Goal: Information Seeking & Learning: Find specific fact

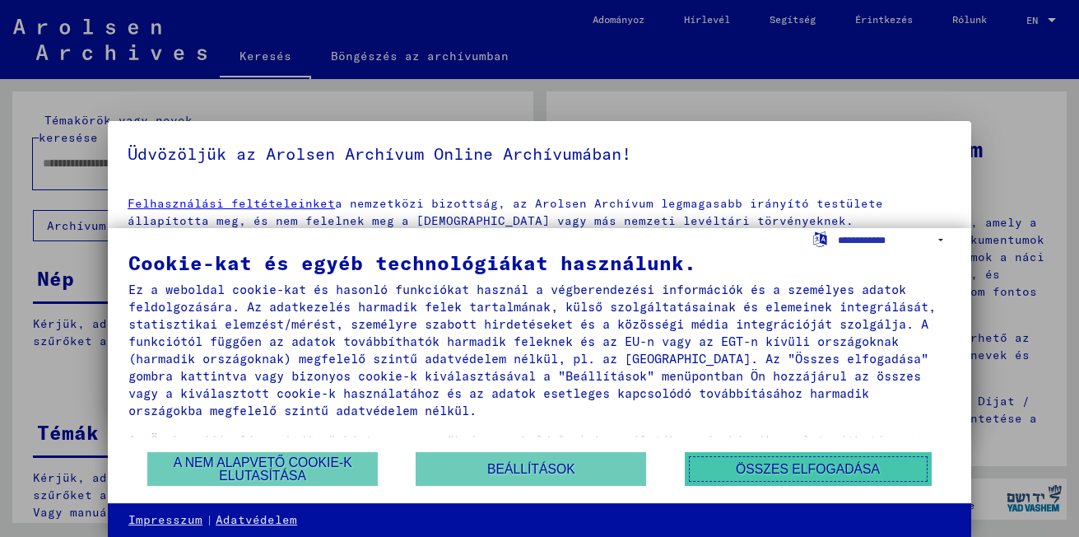
click at [805, 463] on button "Összes elfogadása" at bounding box center [808, 469] width 247 height 34
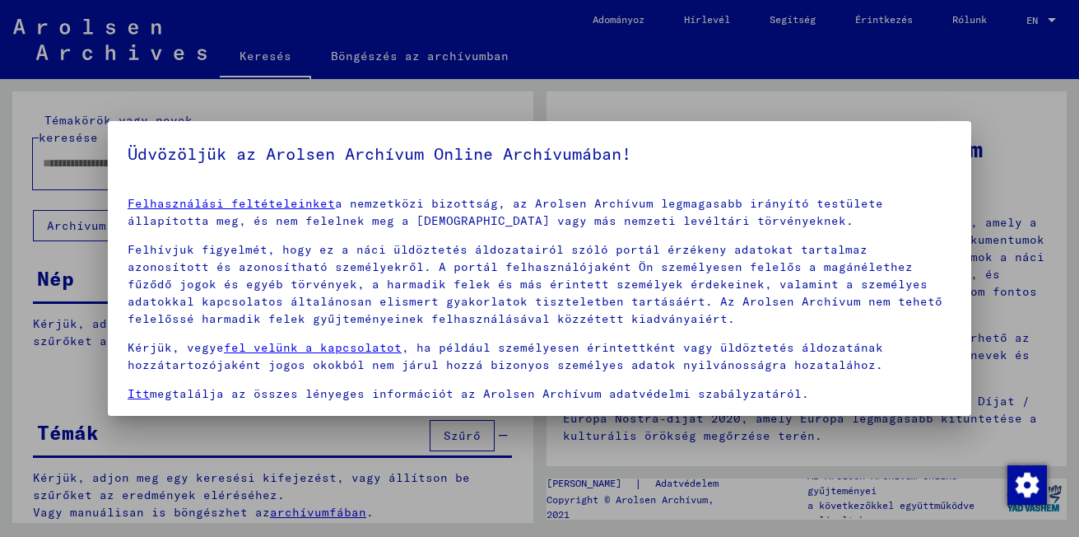
click at [820, 101] on div at bounding box center [539, 268] width 1079 height 537
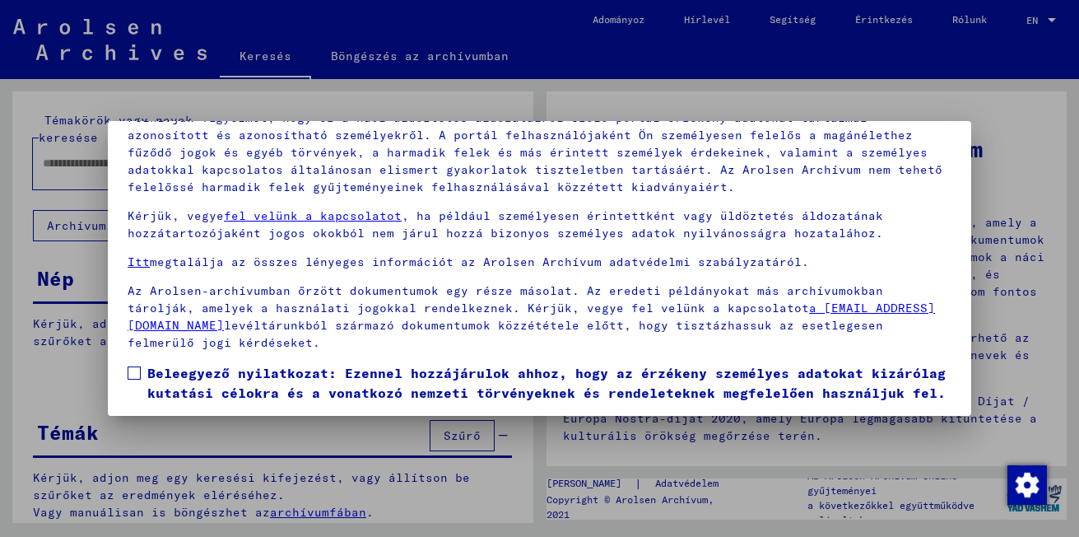
scroll to position [136, 0]
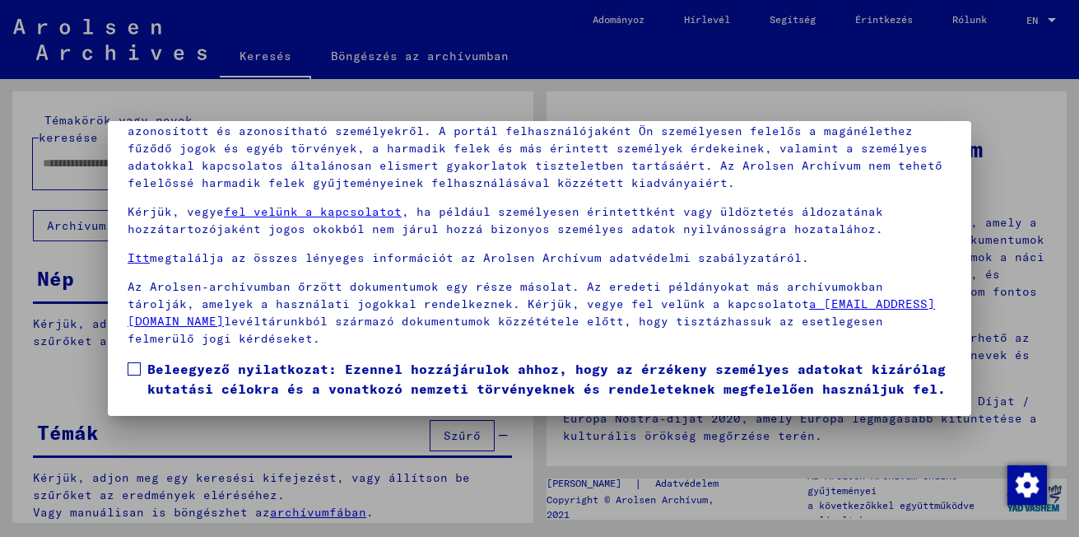
click at [130, 362] on span at bounding box center [134, 368] width 13 height 13
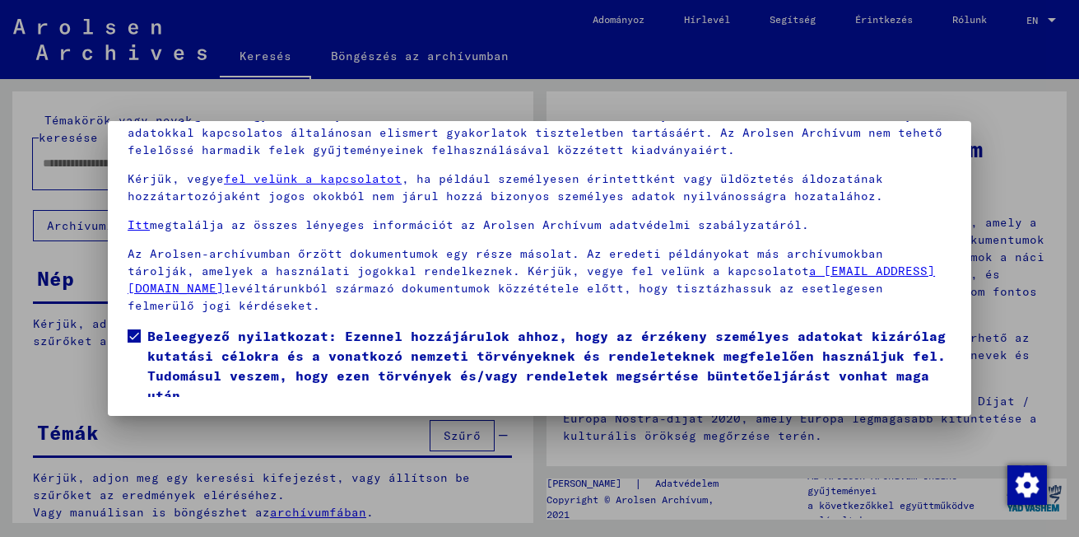
scroll to position [81, 0]
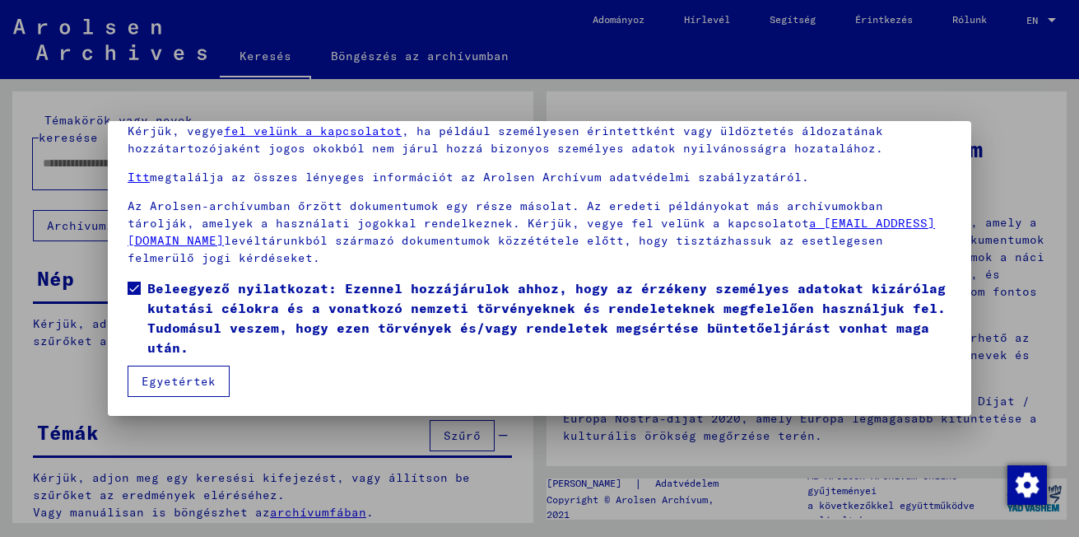
click at [196, 382] on button "Egyetértek" at bounding box center [179, 380] width 102 height 31
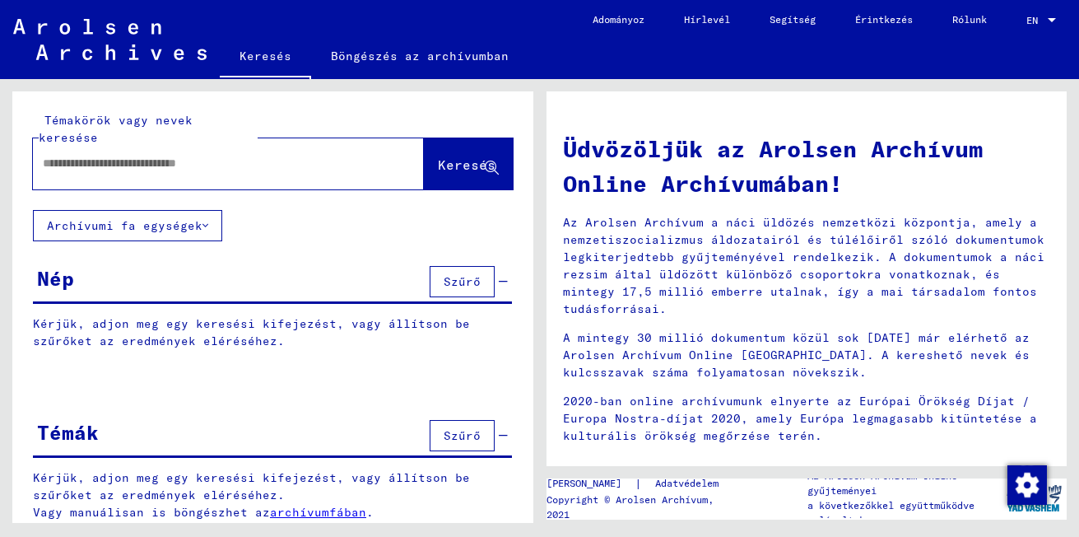
click at [73, 160] on div at bounding box center [203, 163] width 341 height 37
click at [63, 155] on input "text" at bounding box center [209, 163] width 332 height 17
type input "*"
type input "**********"
click at [439, 156] on span "Keresés" at bounding box center [467, 164] width 58 height 16
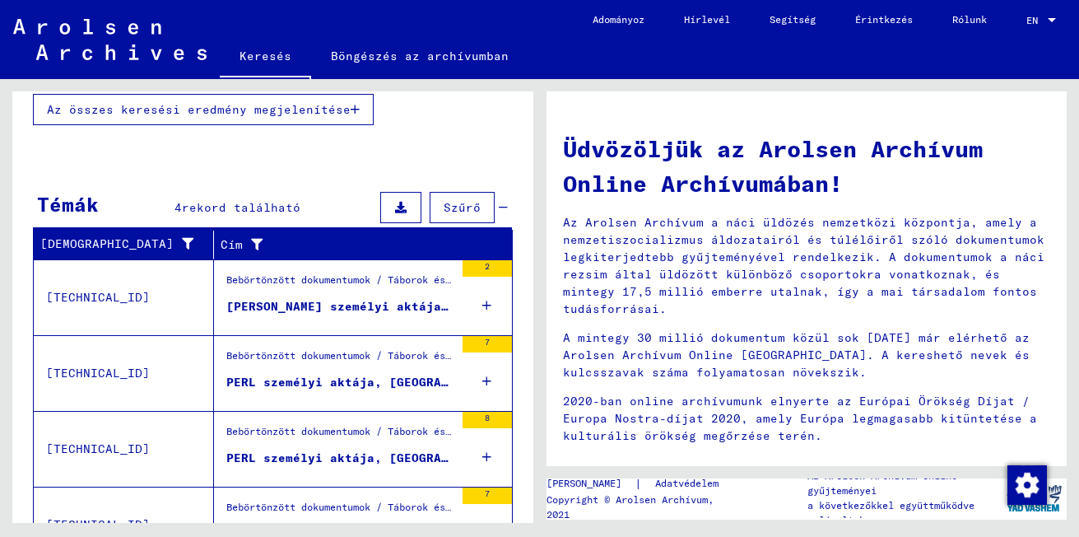
scroll to position [539, 0]
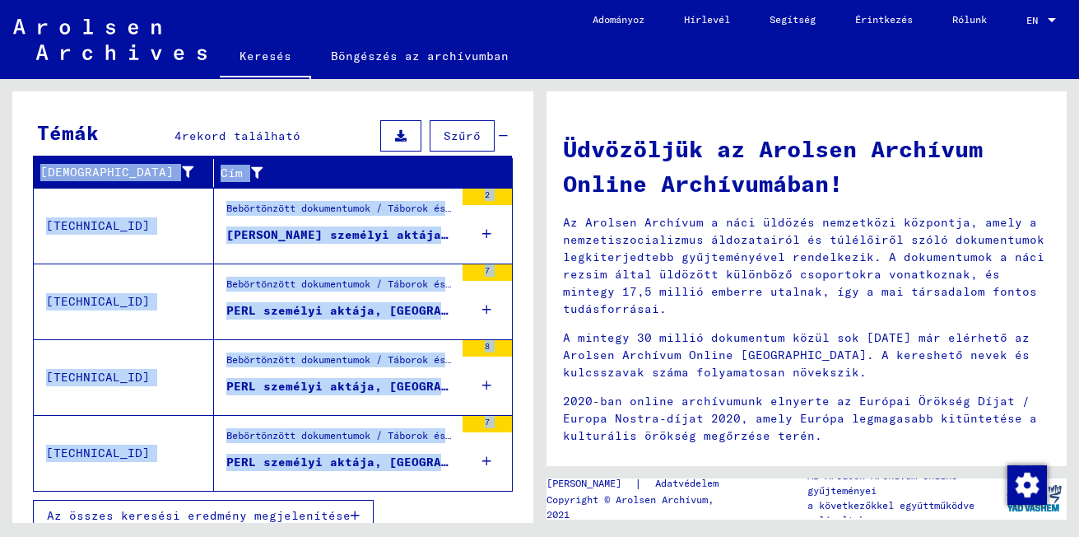
drag, startPoint x: 511, startPoint y: 458, endPoint x: 511, endPoint y: 488, distance: 29.6
click at [511, 488] on div "Aláírás Cím [TECHNICAL_ID] Bebörtönzött dokumentumok / Táborok és gettók / Stut…" at bounding box center [272, 355] width 521 height 394
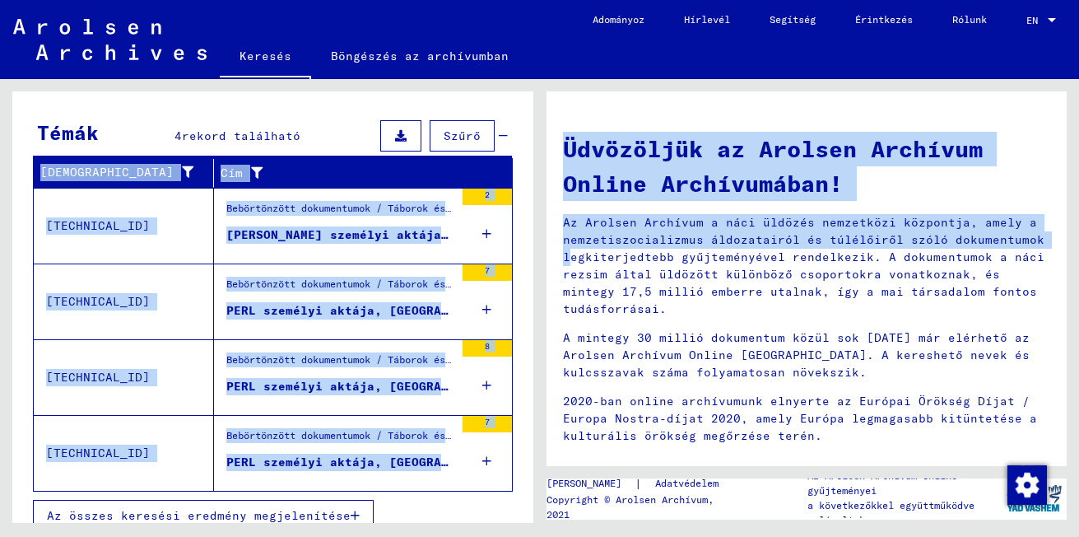
drag, startPoint x: 511, startPoint y: 488, endPoint x: 536, endPoint y: 178, distance: 311.2
click at [536, 79] on div "**********" at bounding box center [539, 79] width 1079 height 0
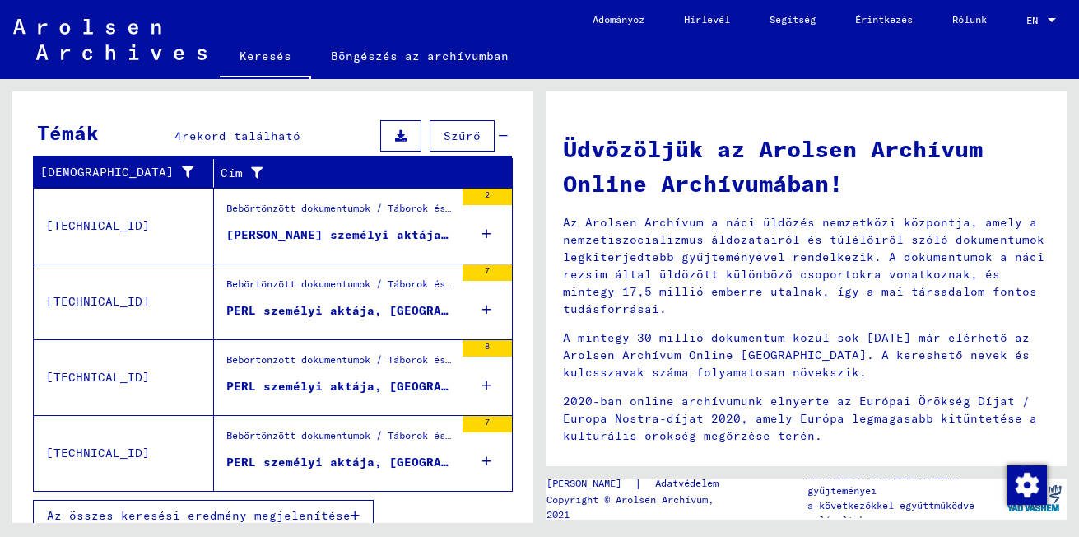
click at [536, 178] on div "**********" at bounding box center [269, 301] width 539 height 444
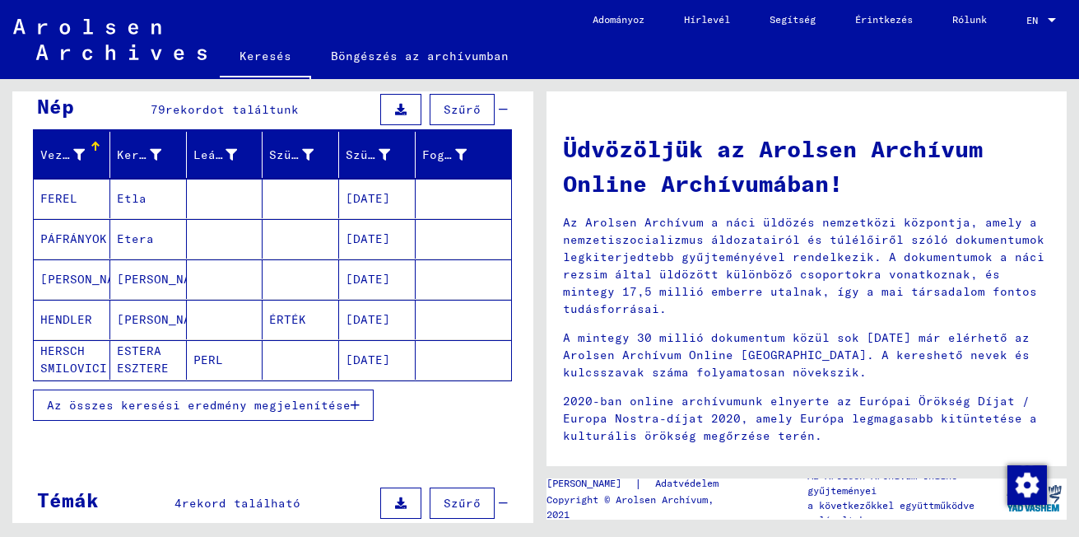
scroll to position [50, 0]
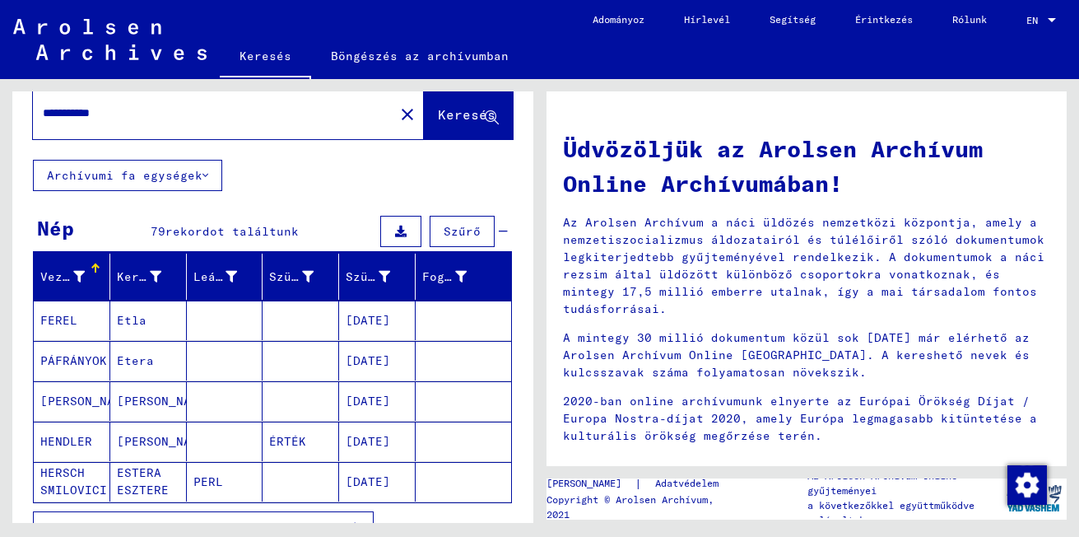
click at [53, 213] on div "Nép" at bounding box center [55, 228] width 37 height 30
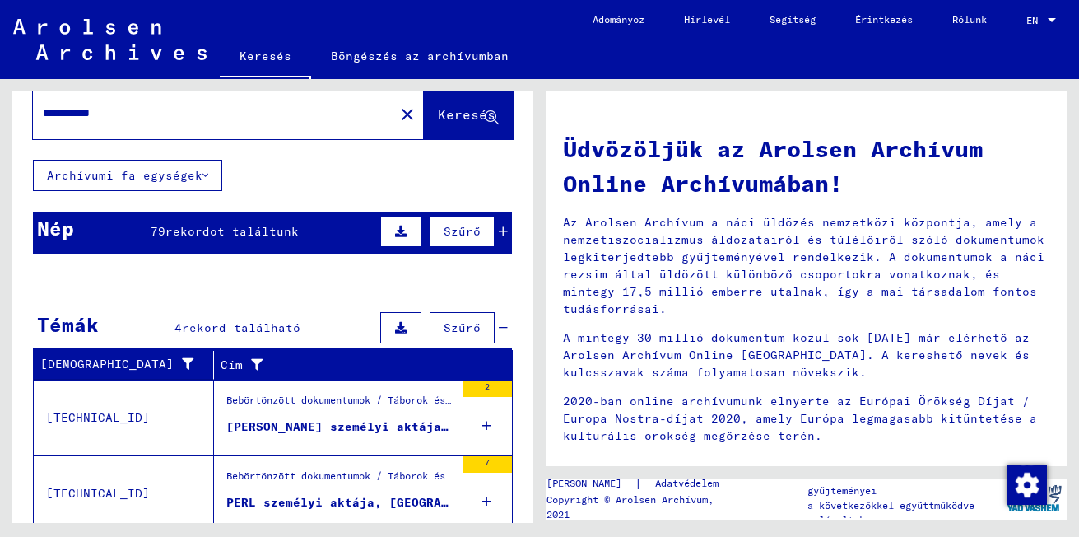
click at [155, 224] on span "79" at bounding box center [158, 231] width 15 height 15
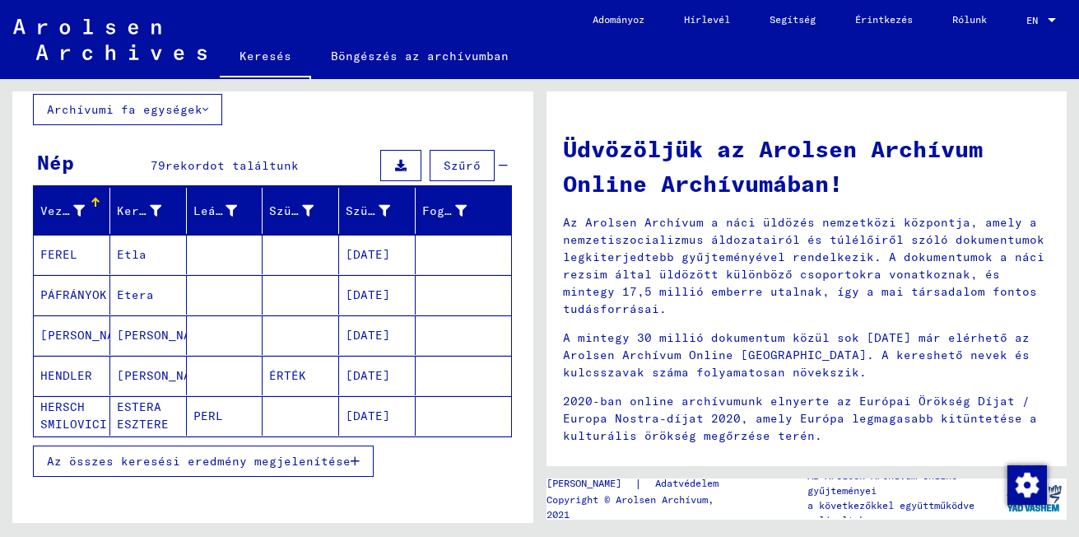
scroll to position [128, 0]
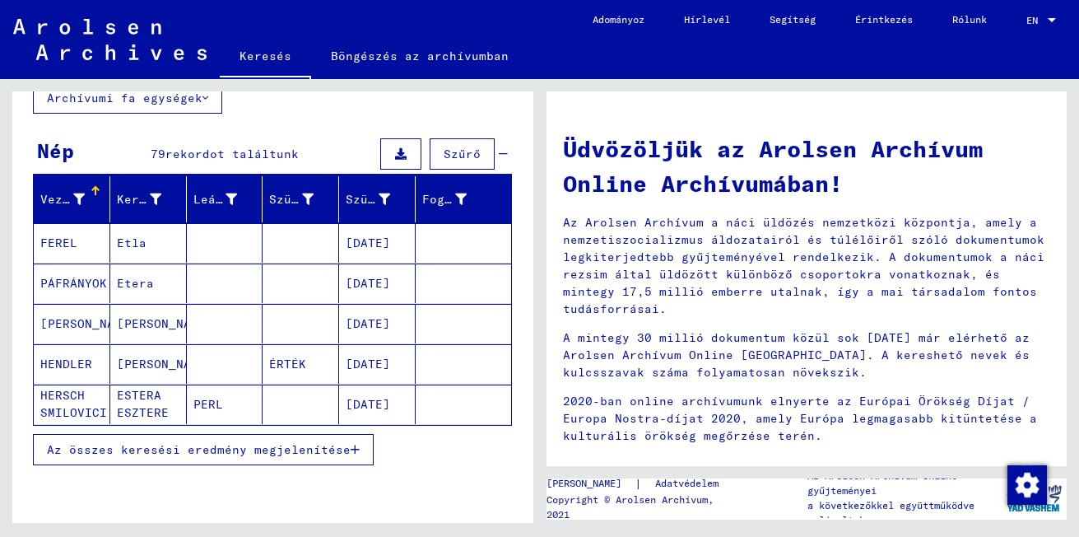
click at [312, 354] on mat-cell "ÉRTÉK" at bounding box center [301, 363] width 77 height 39
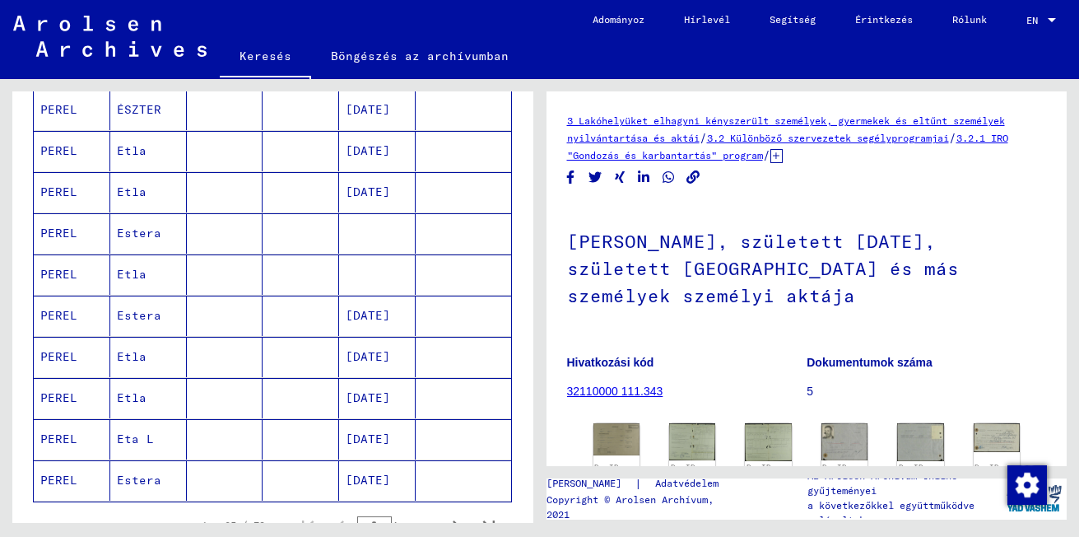
scroll to position [934, 0]
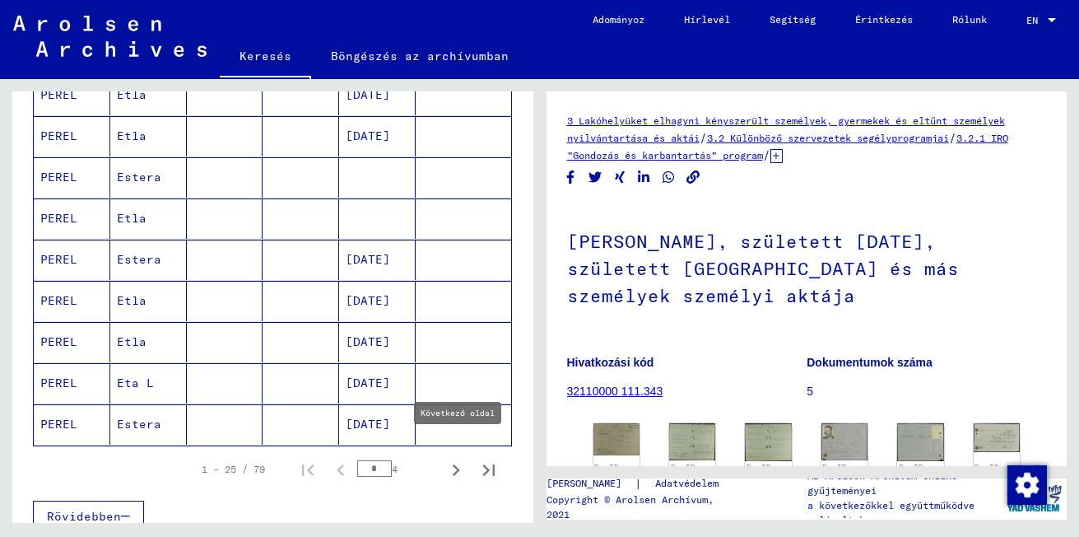
click at [444, 458] on icon "Következő oldal" at bounding box center [455, 469] width 23 height 23
type input "*"
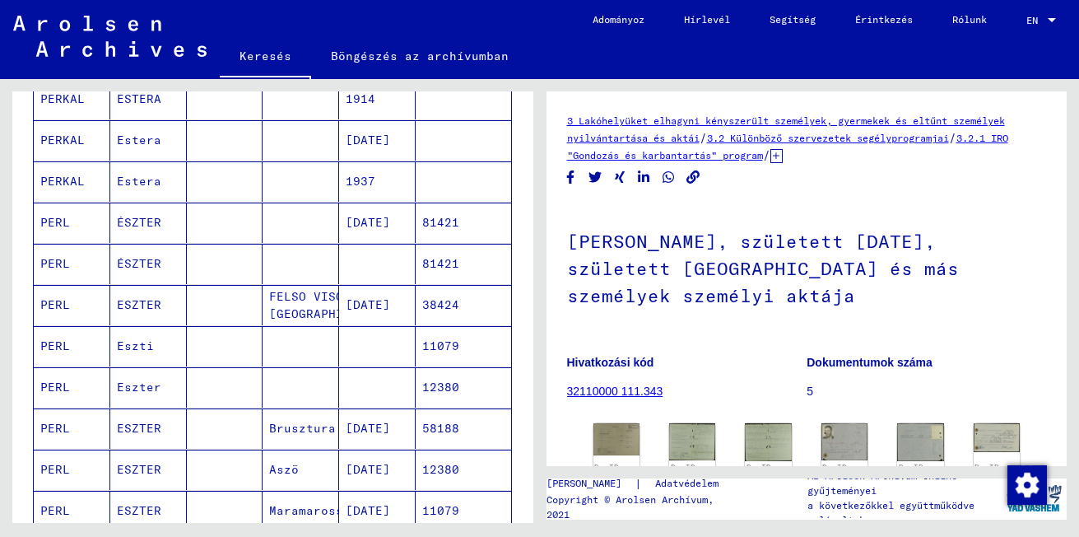
scroll to position [328, 0]
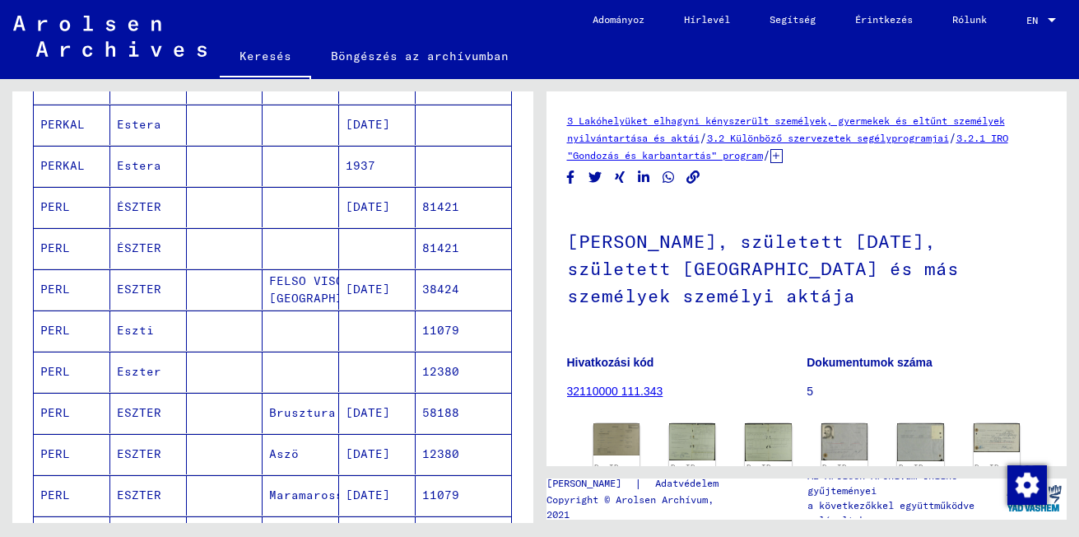
drag, startPoint x: 402, startPoint y: 109, endPoint x: 412, endPoint y: 109, distance: 9.9
click at [412, 109] on mat-row "[PERSON_NAME] [DATE]" at bounding box center [272, 125] width 477 height 41
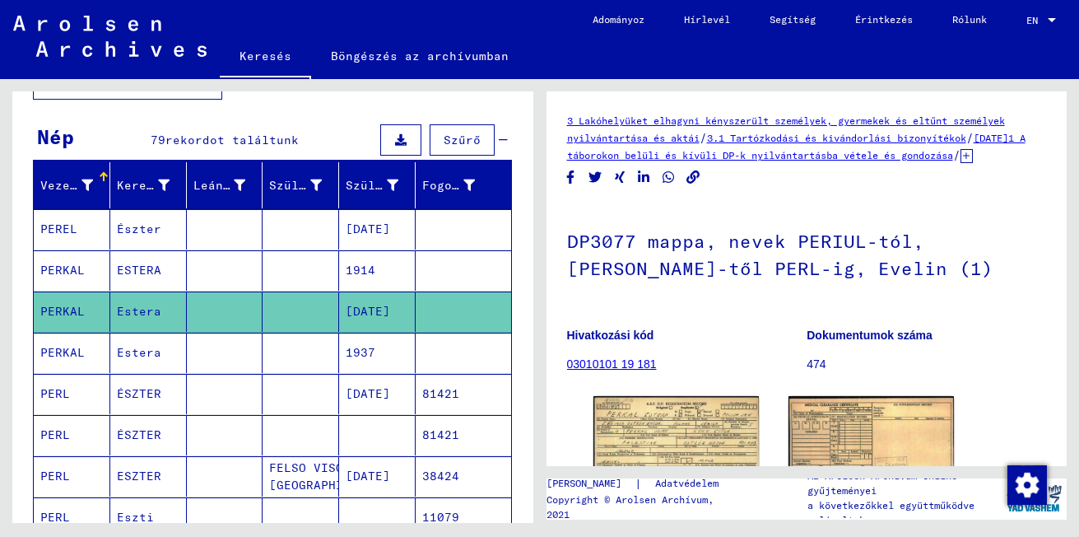
scroll to position [109, 0]
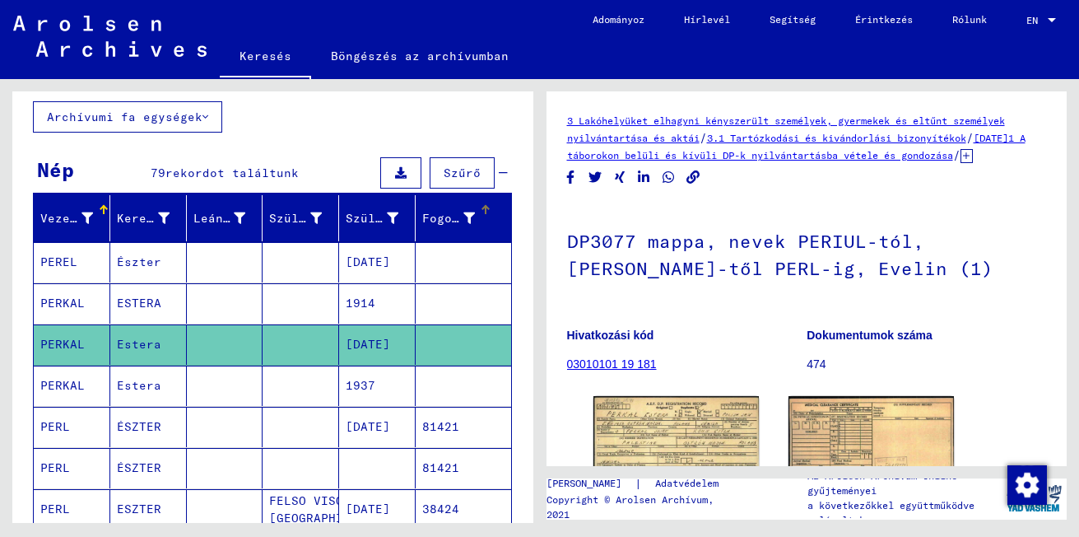
click at [416, 195] on mat-header-cell "Fogoly #" at bounding box center [463, 218] width 95 height 46
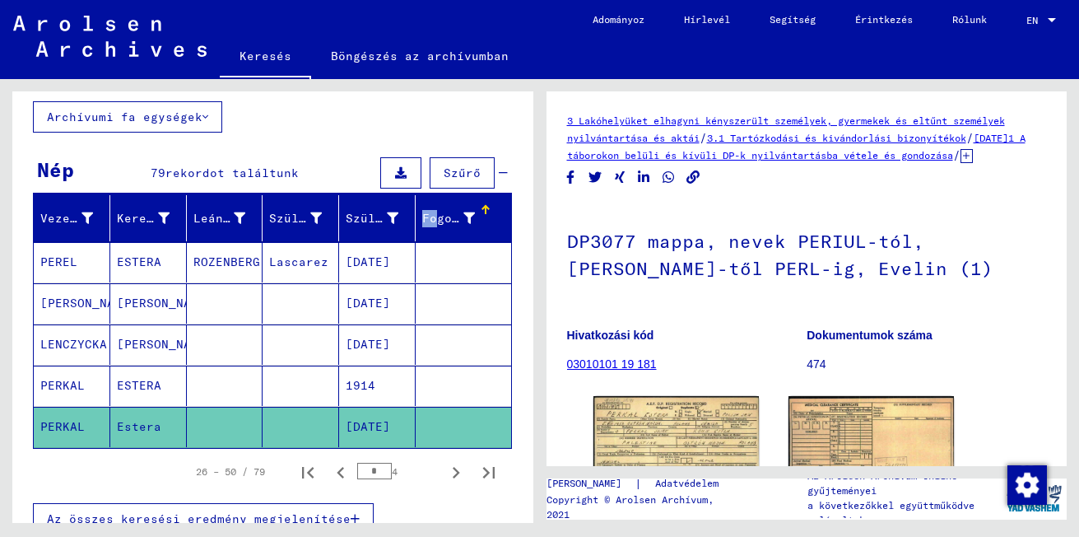
drag, startPoint x: 404, startPoint y: 179, endPoint x: 420, endPoint y: 179, distance: 16.5
click at [420, 196] on mat-header-row "Vezetéknév Keresztnév Leánykori név Születési hely Születési dátum Fogoly #" at bounding box center [272, 219] width 477 height 46
drag, startPoint x: 420, startPoint y: 179, endPoint x: 416, endPoint y: 228, distance: 48.7
click at [416, 242] on mat-row "PEREL [PERSON_NAME] Lascarez [DATE]" at bounding box center [272, 262] width 477 height 41
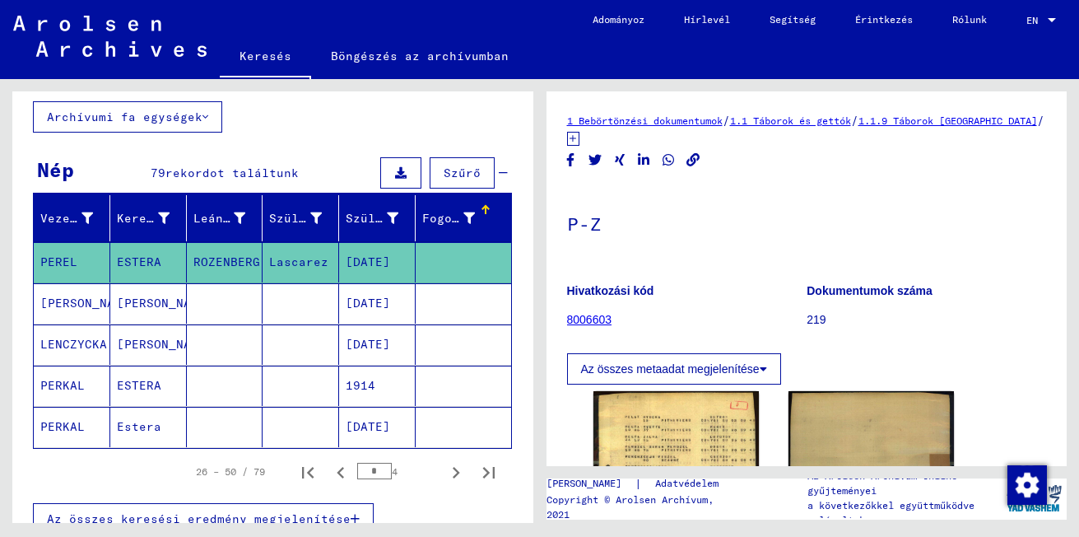
drag, startPoint x: 416, startPoint y: 228, endPoint x: 309, endPoint y: 123, distance: 149.6
click at [309, 123] on div "**********" at bounding box center [272, 317] width 521 height 669
drag, startPoint x: 402, startPoint y: 178, endPoint x: 422, endPoint y: 181, distance: 20.0
click at [422, 196] on mat-header-row "Vezetéknév Keresztnév Leánykori név Születési hely Születési dátum Fogoly #" at bounding box center [272, 219] width 477 height 46
click at [290, 511] on span "Az összes keresési eredmény megjelenítése" at bounding box center [199, 518] width 304 height 15
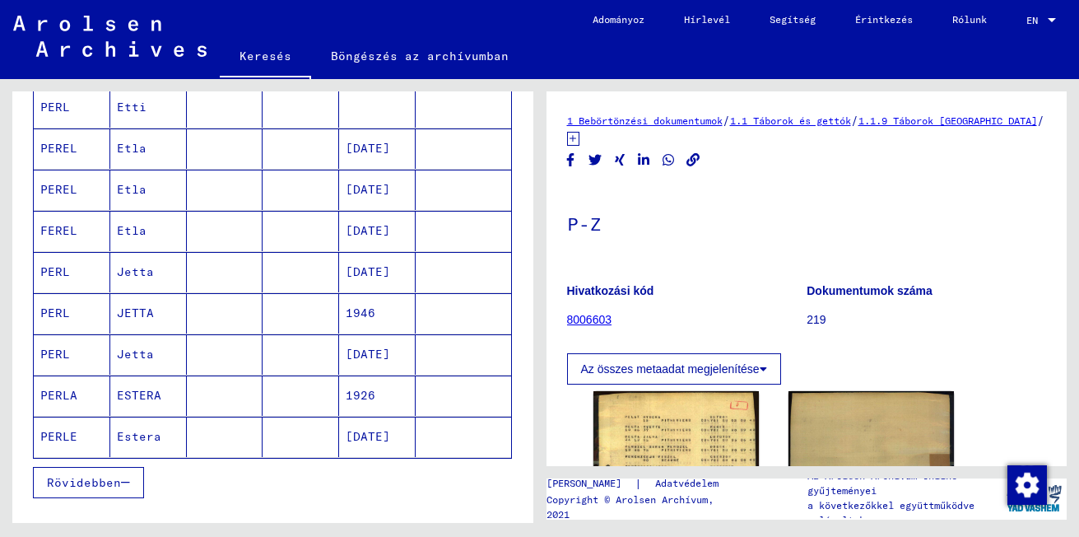
scroll to position [973, 0]
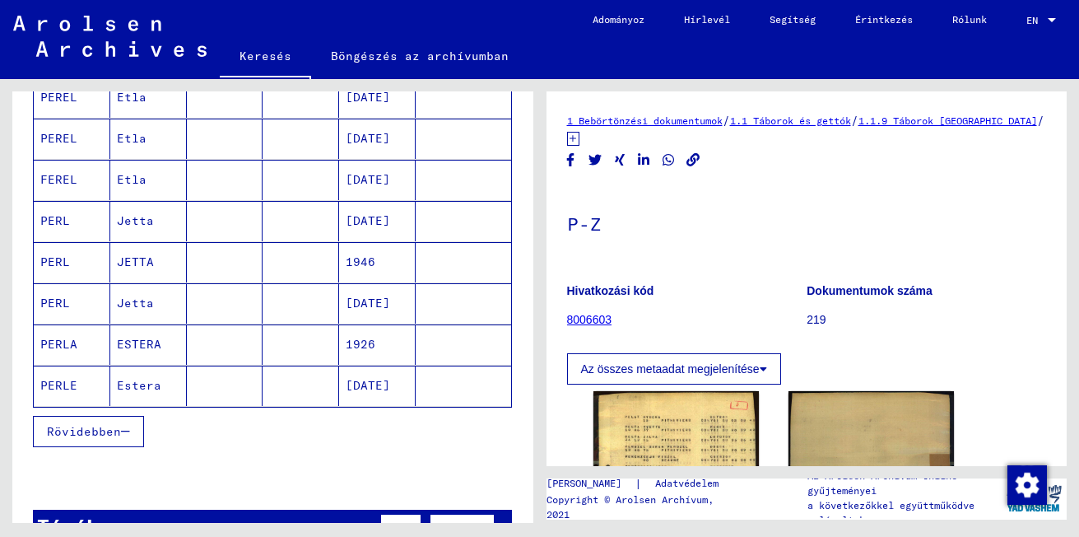
click at [125, 425] on icon "button" at bounding box center [125, 431] width 9 height 12
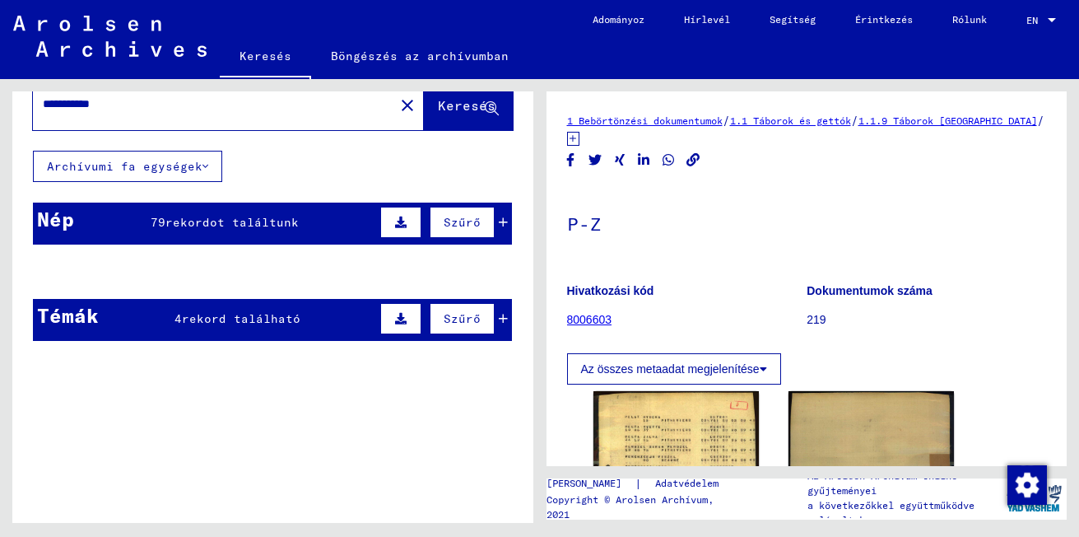
scroll to position [0, 0]
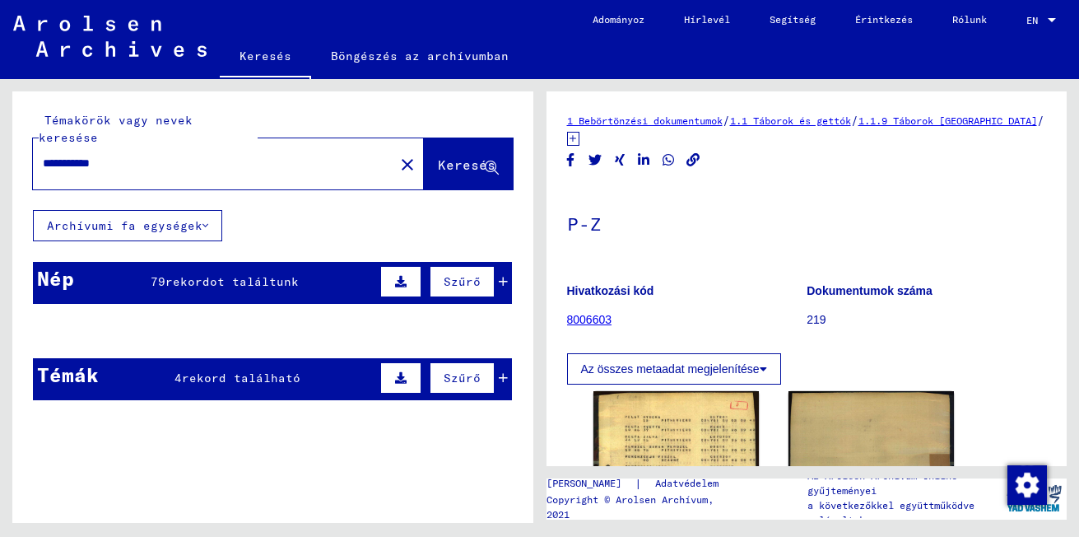
click at [151, 274] on span "79" at bounding box center [158, 281] width 15 height 15
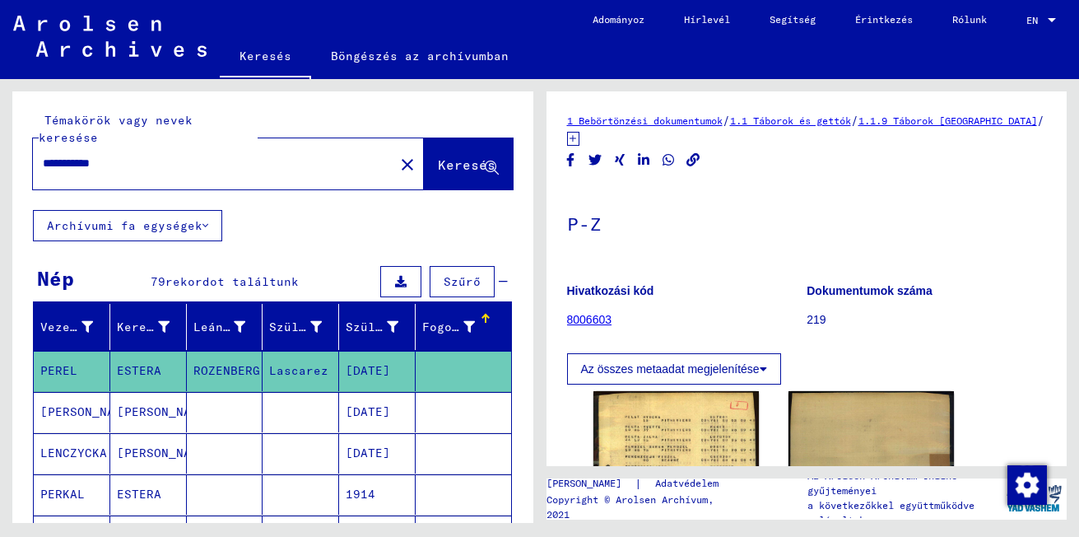
click at [179, 274] on span "rekordot találtunk" at bounding box center [231, 281] width 133 height 15
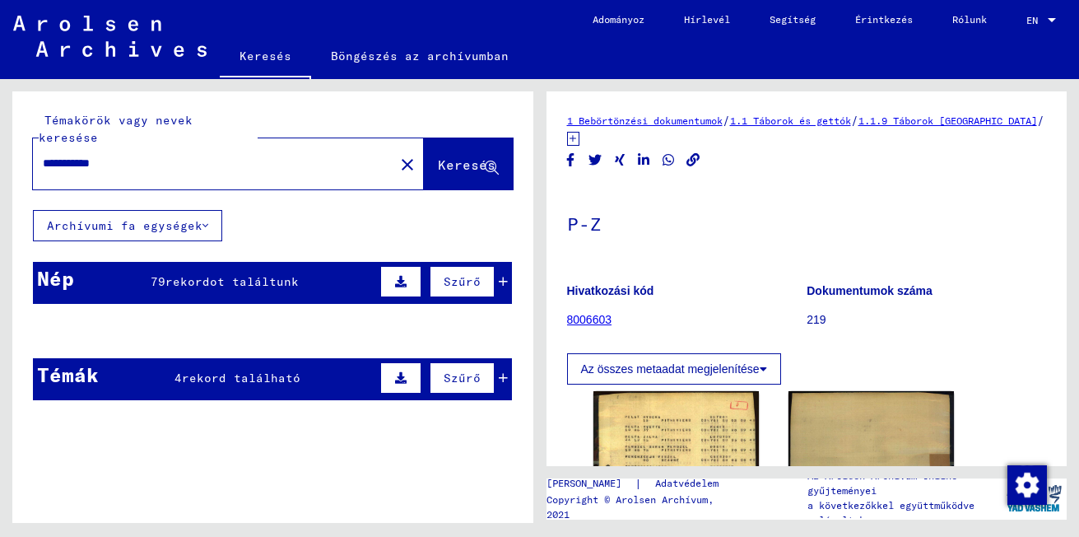
click at [151, 274] on span "79" at bounding box center [158, 281] width 15 height 15
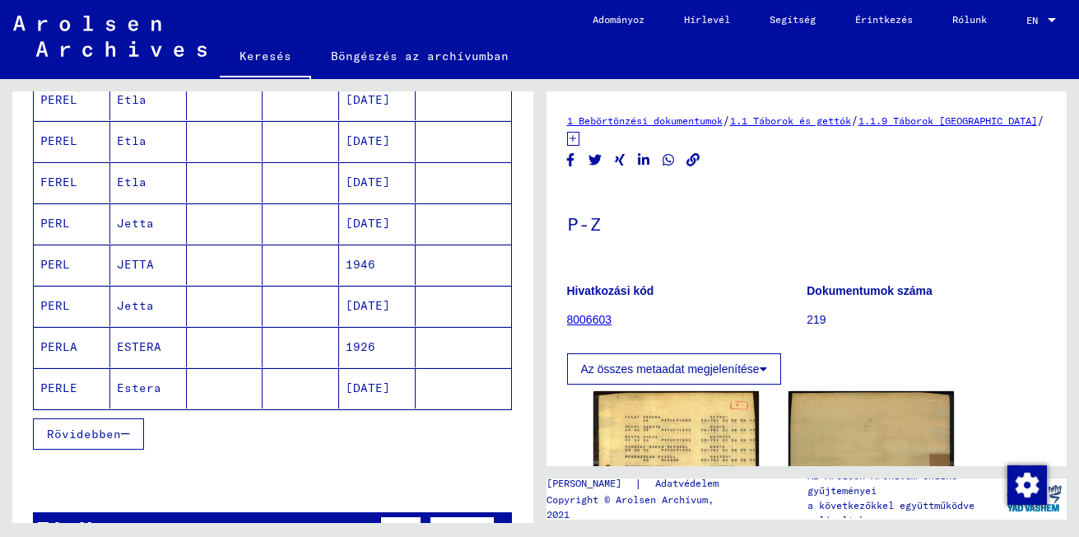
scroll to position [996, 0]
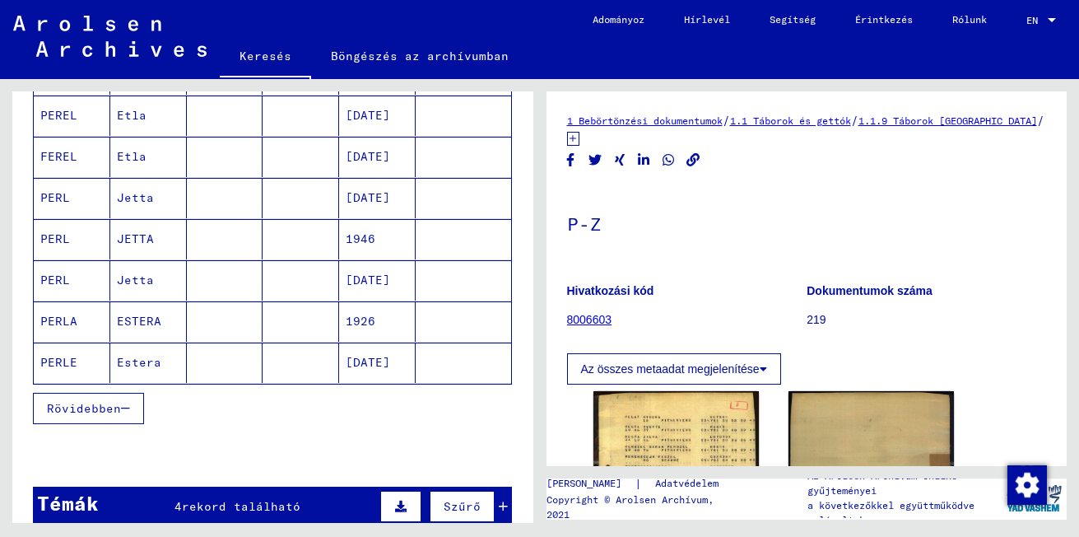
click at [111, 401] on span "Rövidebben" at bounding box center [84, 408] width 74 height 15
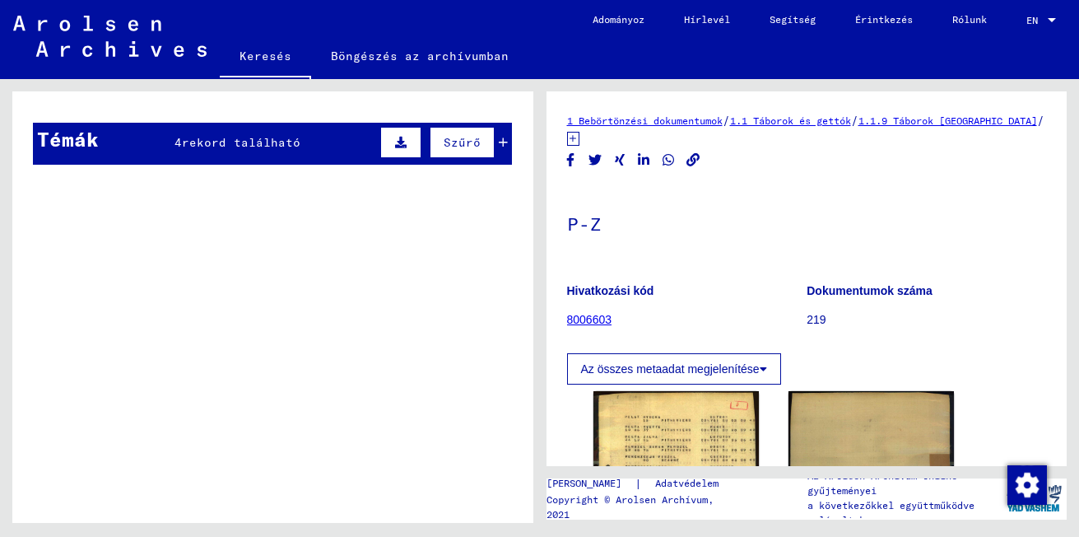
scroll to position [0, 0]
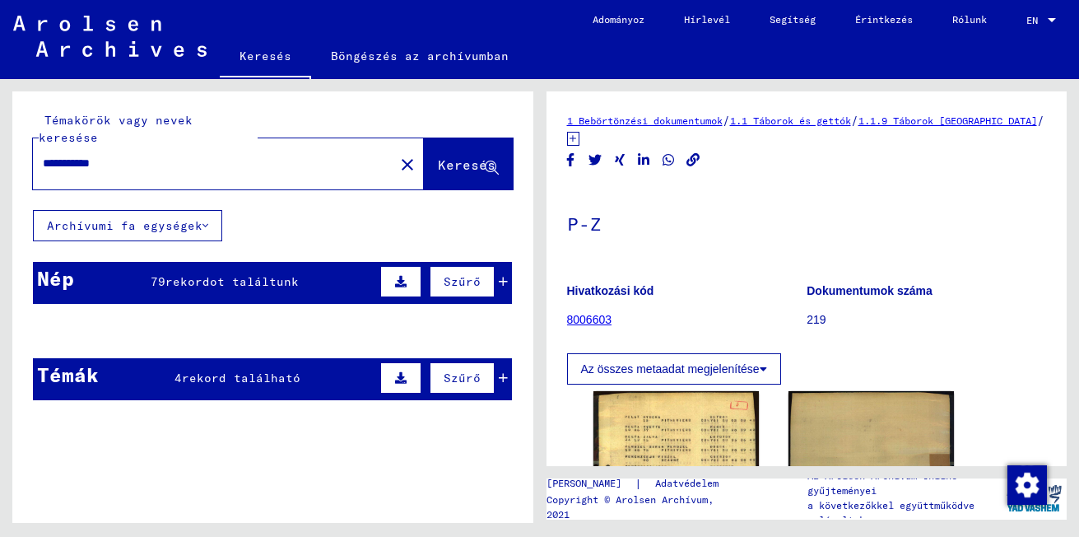
click at [64, 263] on div "Nép" at bounding box center [55, 278] width 37 height 30
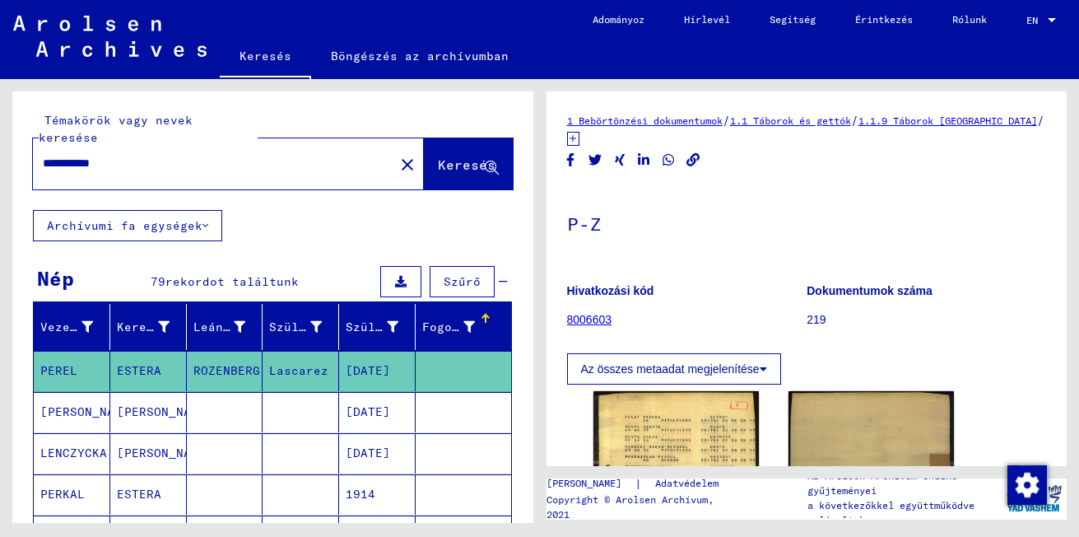
click at [502, 165] on div "**********" at bounding box center [272, 150] width 521 height 118
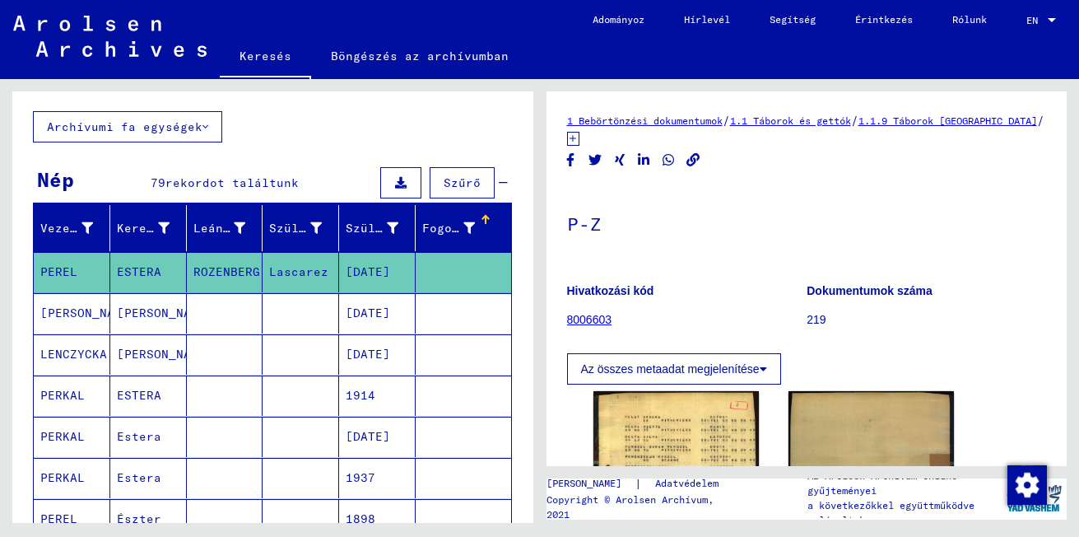
click at [395, 177] on icon at bounding box center [401, 183] width 12 height 12
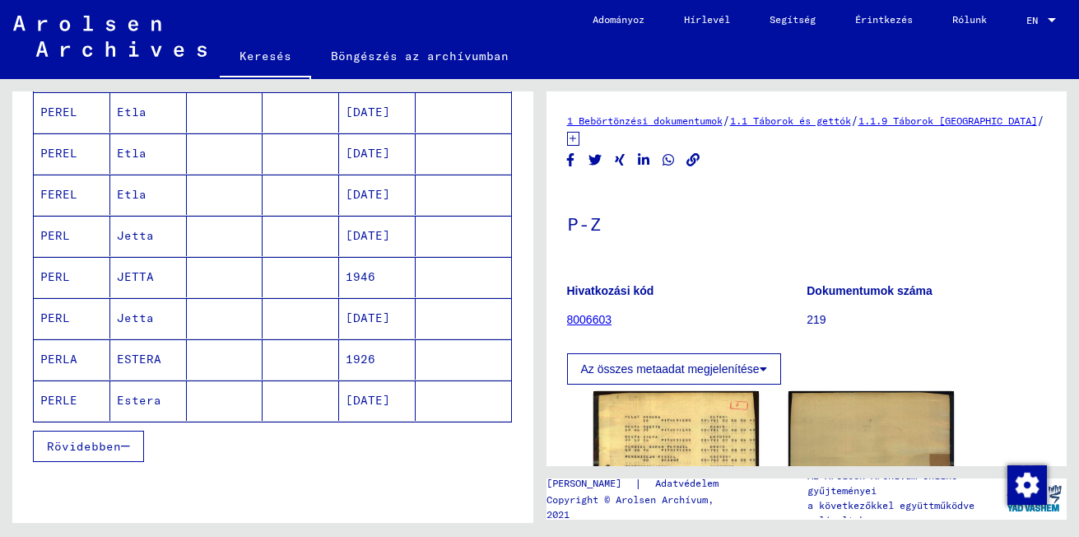
scroll to position [1018, 0]
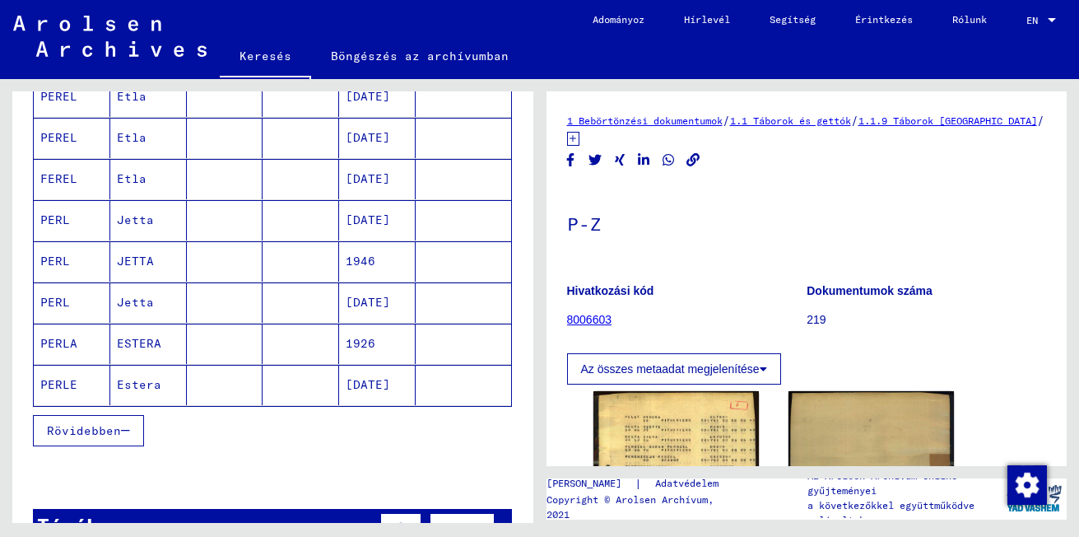
drag, startPoint x: 535, startPoint y: 400, endPoint x: 520, endPoint y: 376, distance: 28.1
click at [520, 376] on div "**********" at bounding box center [269, 301] width 539 height 444
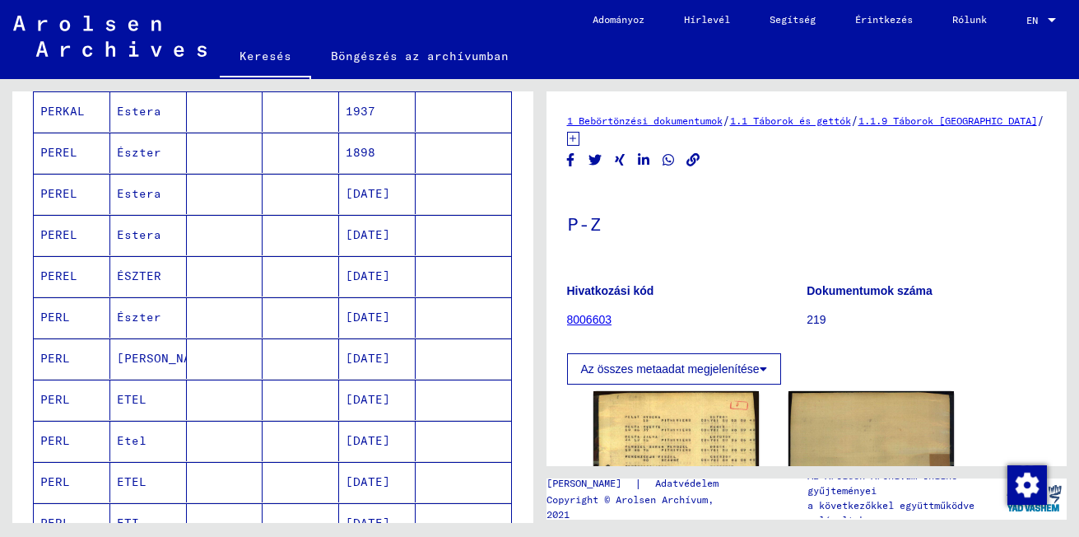
scroll to position [0, 0]
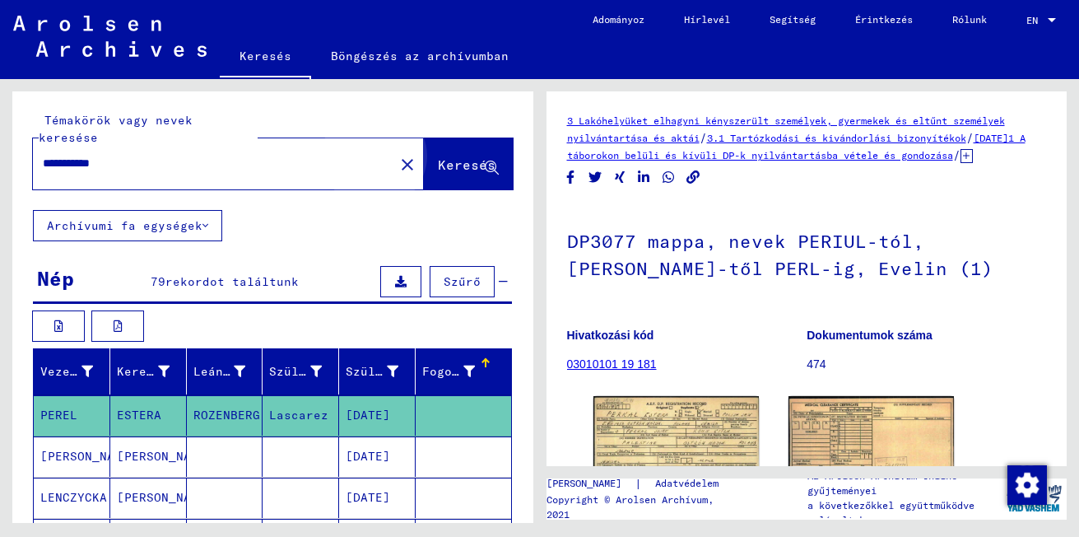
click at [437, 158] on button "Keresés" at bounding box center [468, 163] width 89 height 51
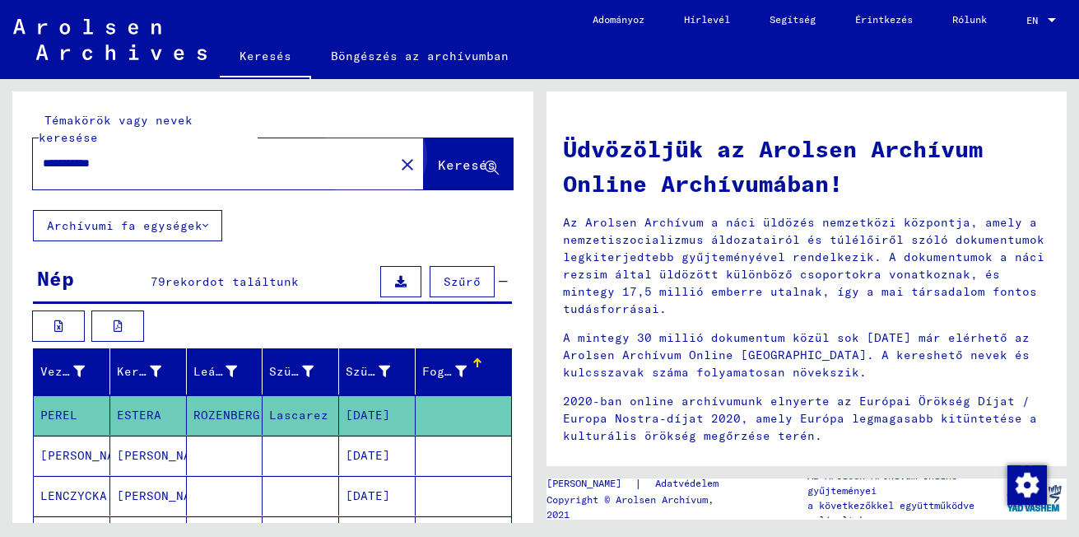
click at [437, 158] on button "Keresés" at bounding box center [468, 163] width 89 height 51
click at [397, 155] on mat-icon "close" at bounding box center [407, 165] width 20 height 20
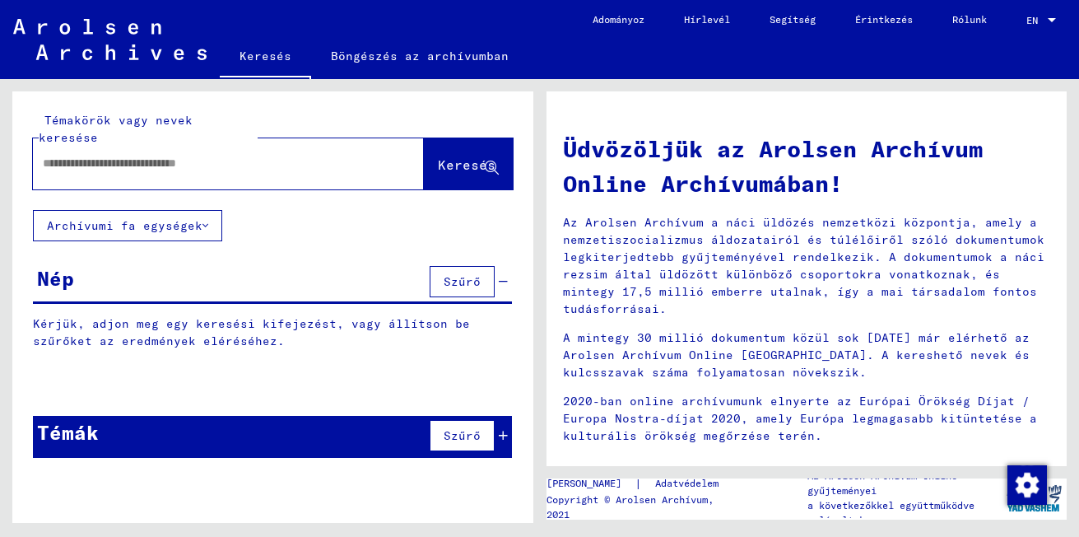
click at [49, 155] on input "text" at bounding box center [209, 163] width 332 height 17
type input "**********"
click at [346, 109] on div "**********" at bounding box center [272, 150] width 521 height 118
click at [470, 156] on span "Keresés" at bounding box center [467, 164] width 58 height 16
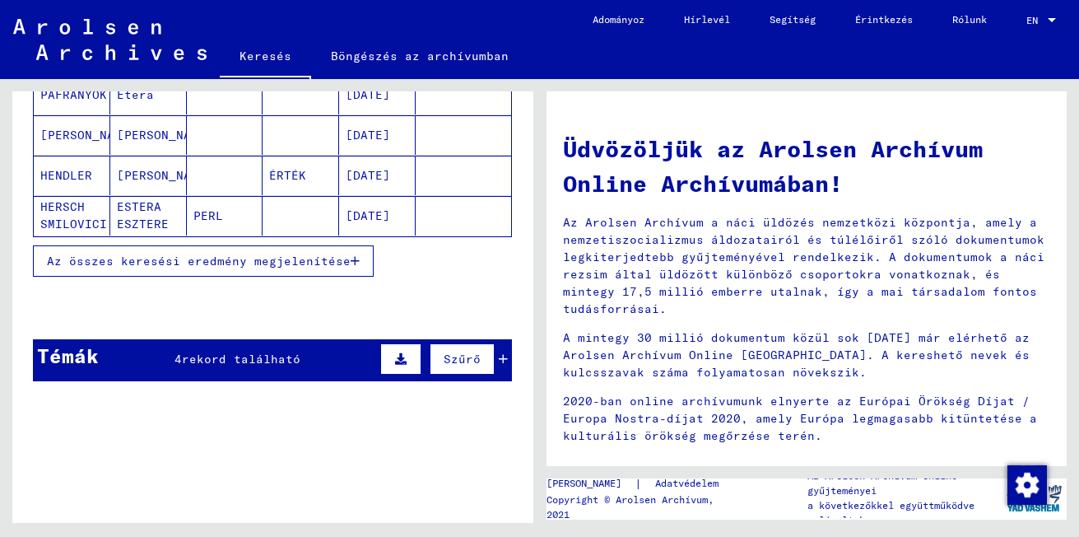
scroll to position [362, 0]
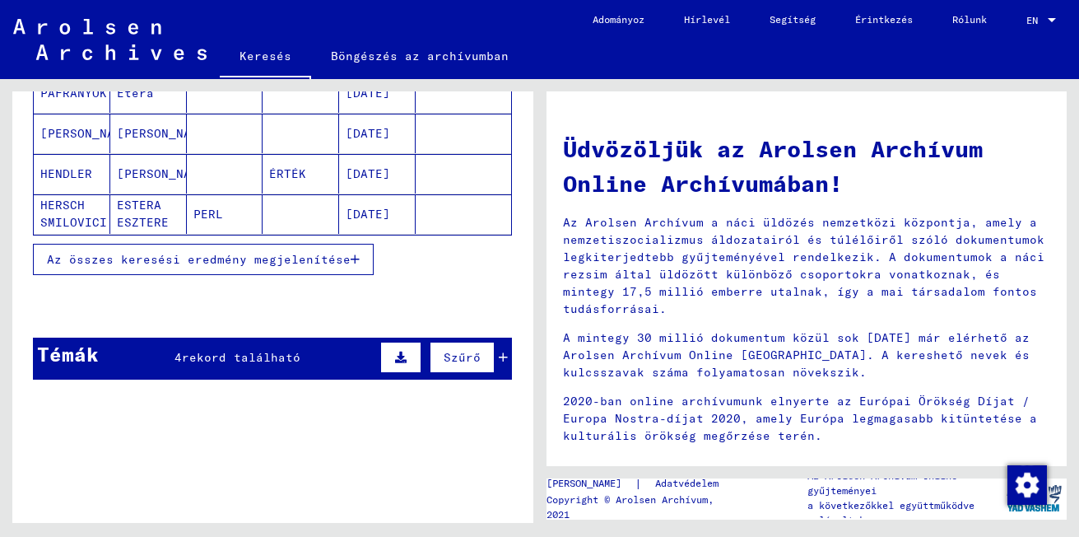
click at [323, 252] on span "Az összes keresési eredmény megjelenítése" at bounding box center [199, 259] width 304 height 15
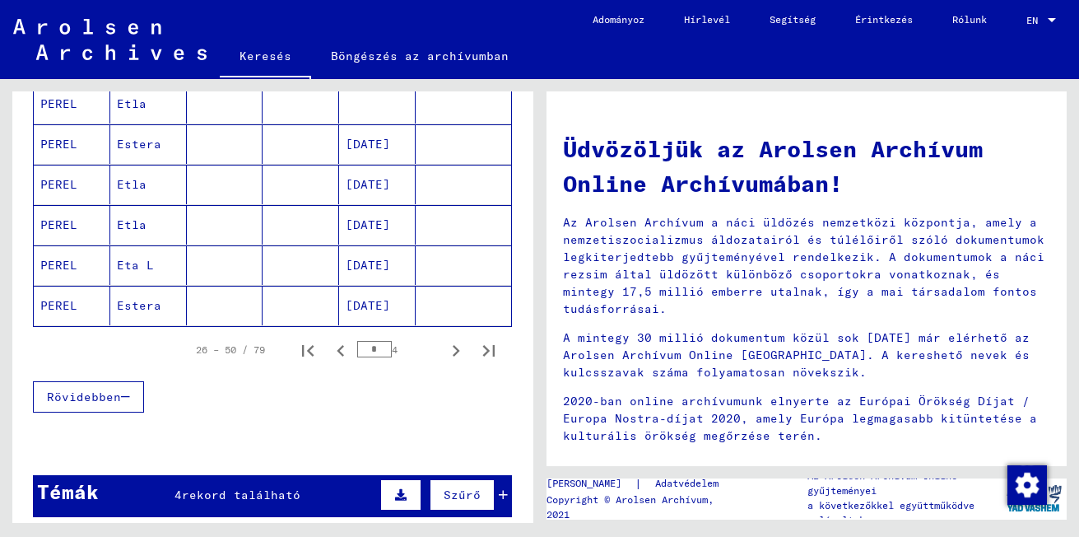
scroll to position [1123, 0]
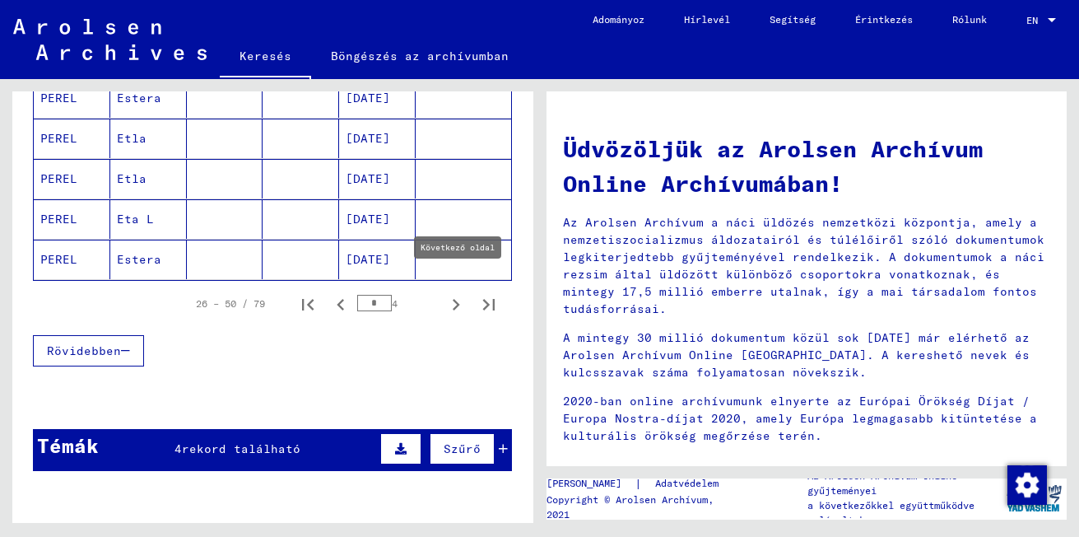
click at [448, 299] on button "Következő oldal" at bounding box center [455, 303] width 33 height 33
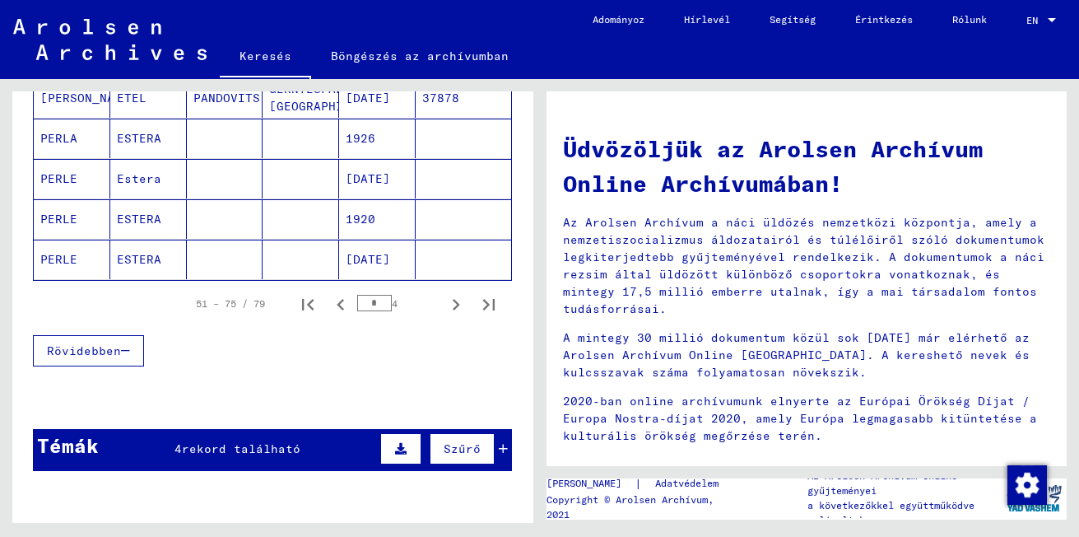
click at [453, 299] on icon "Következő oldal" at bounding box center [456, 305] width 7 height 12
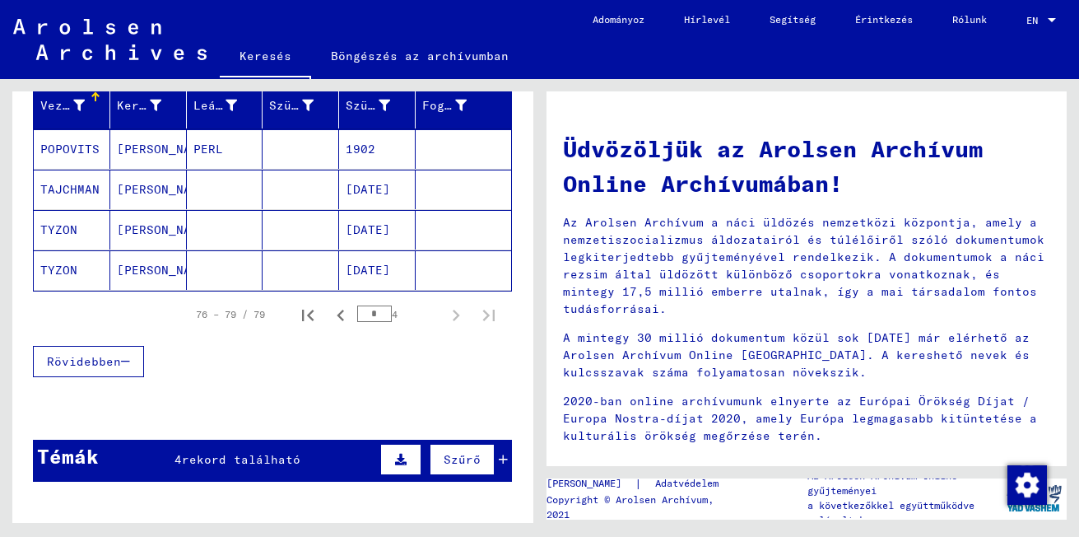
scroll to position [274, 0]
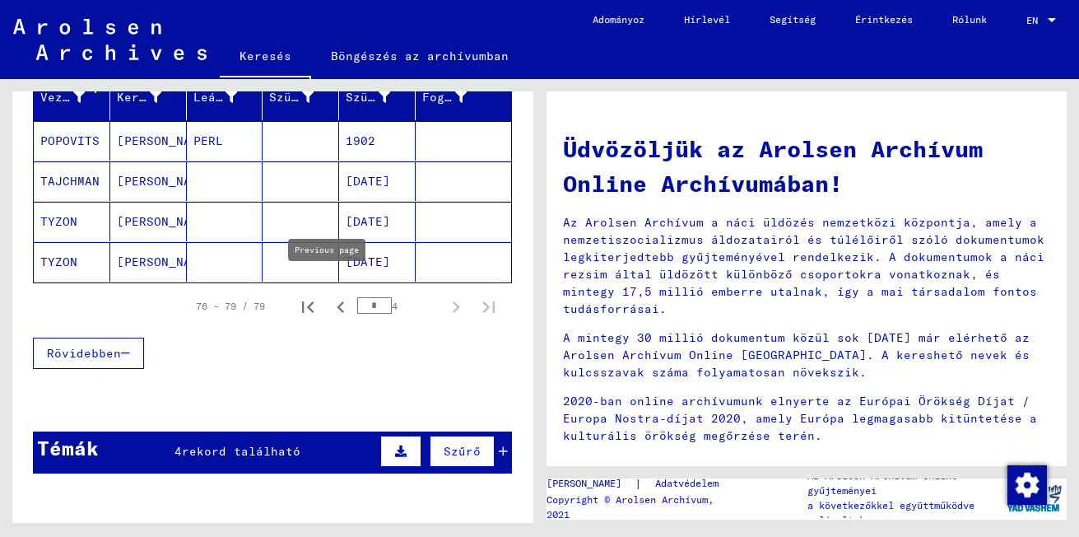
click at [337, 301] on icon "Előző oldal" at bounding box center [340, 307] width 7 height 12
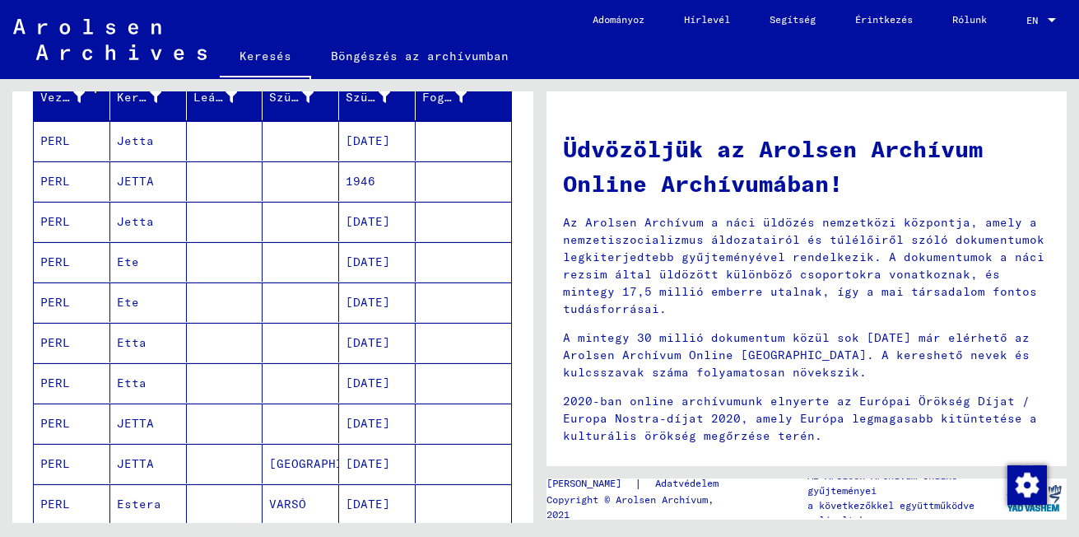
click at [495, 254] on mat-cell at bounding box center [463, 261] width 95 height 39
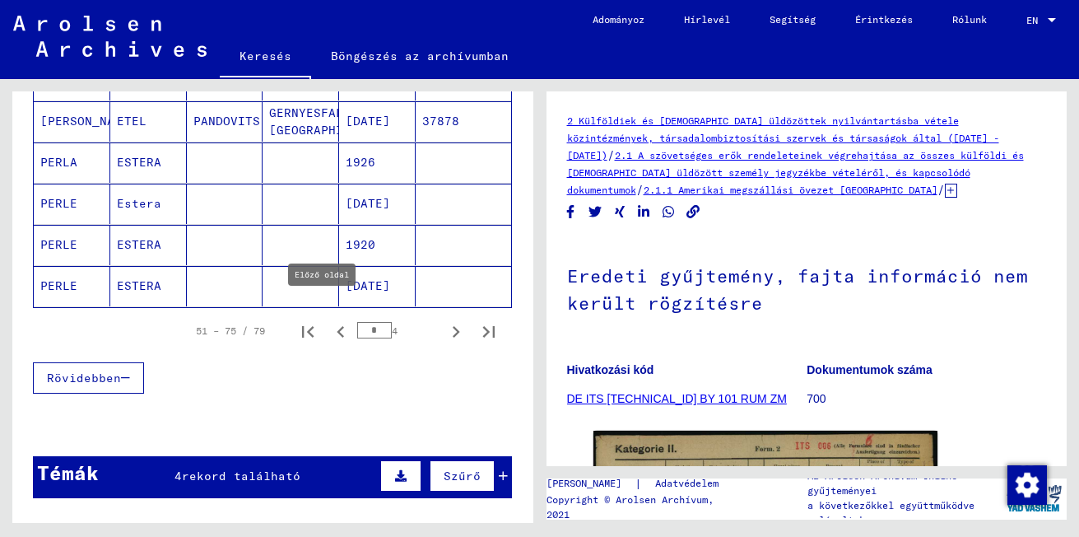
click at [329, 320] on icon "Előző oldal" at bounding box center [340, 331] width 23 height 23
type input "*"
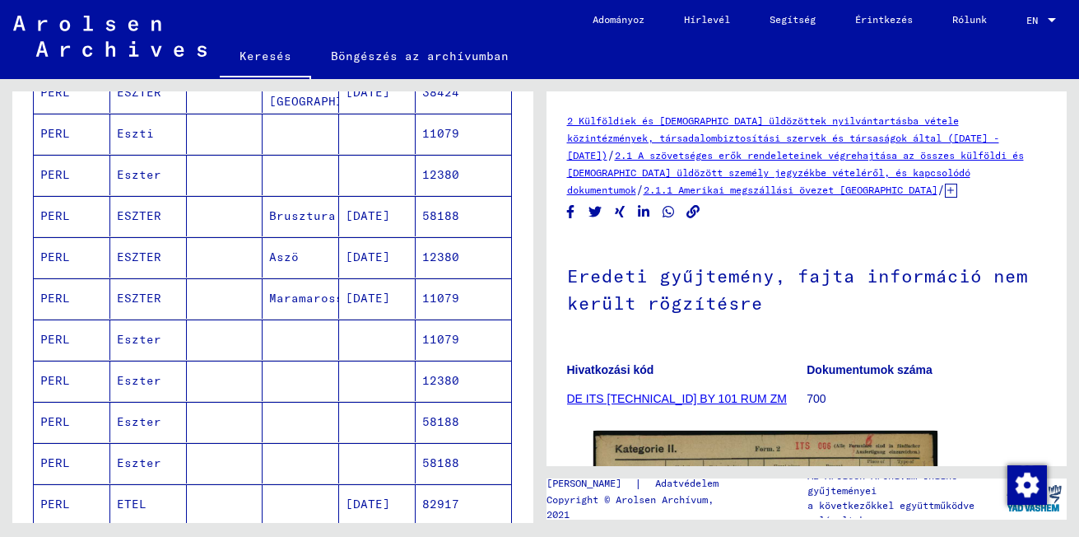
scroll to position [565, 0]
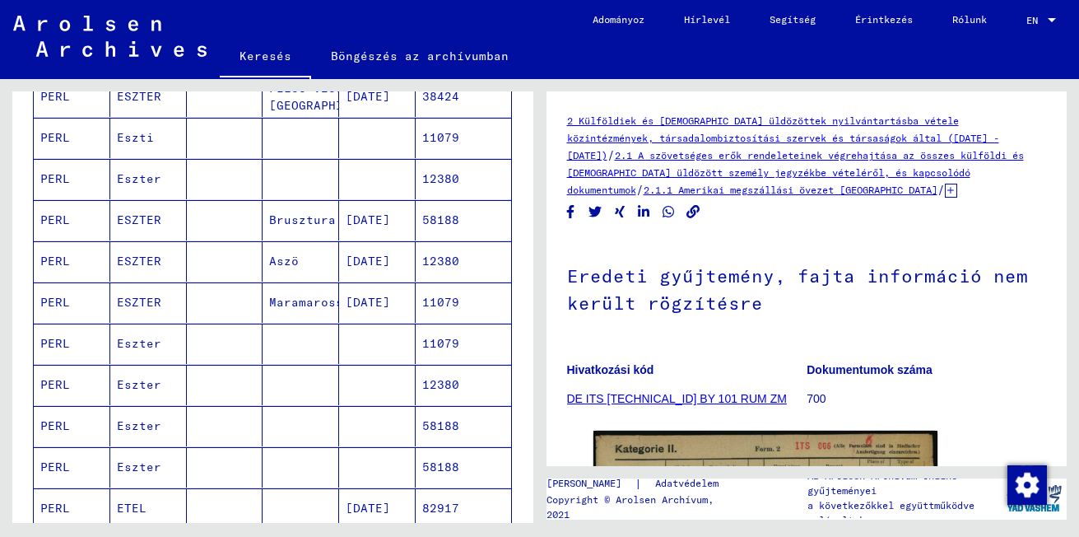
click at [55, 245] on mat-cell "PERL" at bounding box center [72, 261] width 77 height 40
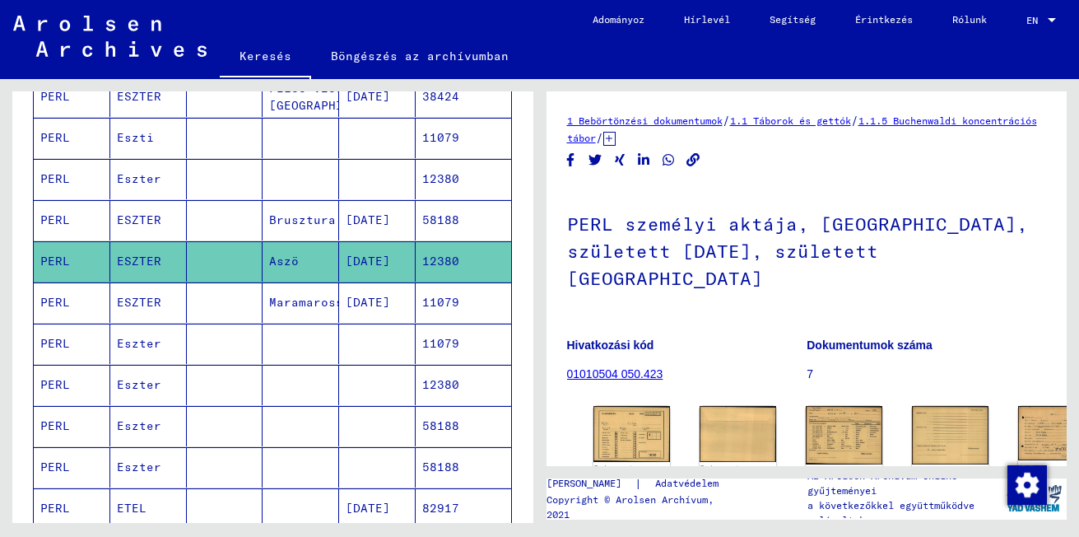
click at [350, 241] on mat-cell "[DATE]" at bounding box center [377, 261] width 77 height 40
click at [1078, 295] on html "**********" at bounding box center [539, 268] width 1079 height 537
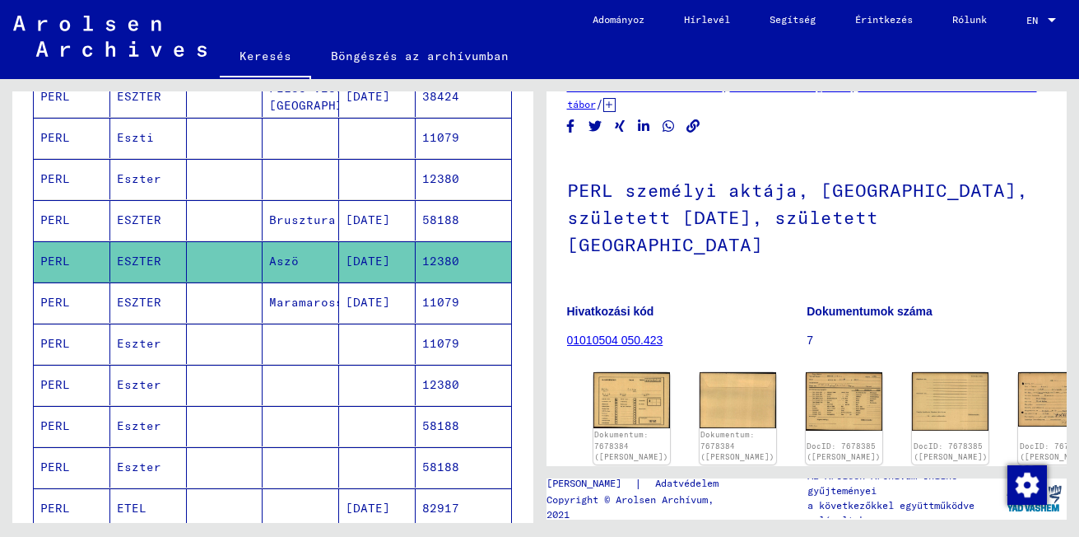
scroll to position [12, 0]
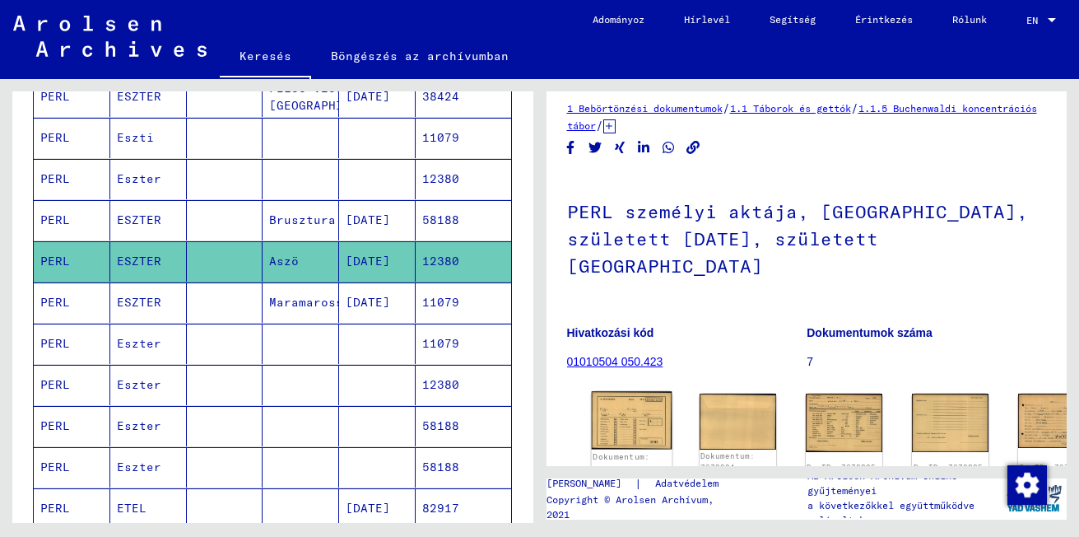
click at [617, 391] on img at bounding box center [631, 420] width 81 height 58
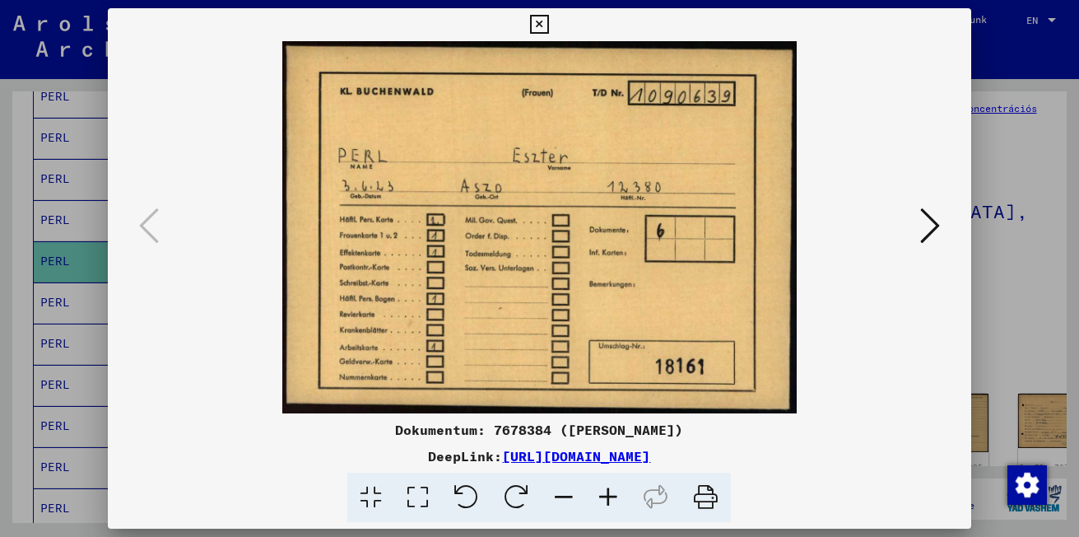
click at [885, 223] on img at bounding box center [539, 227] width 751 height 372
click at [940, 230] on button at bounding box center [930, 226] width 30 height 47
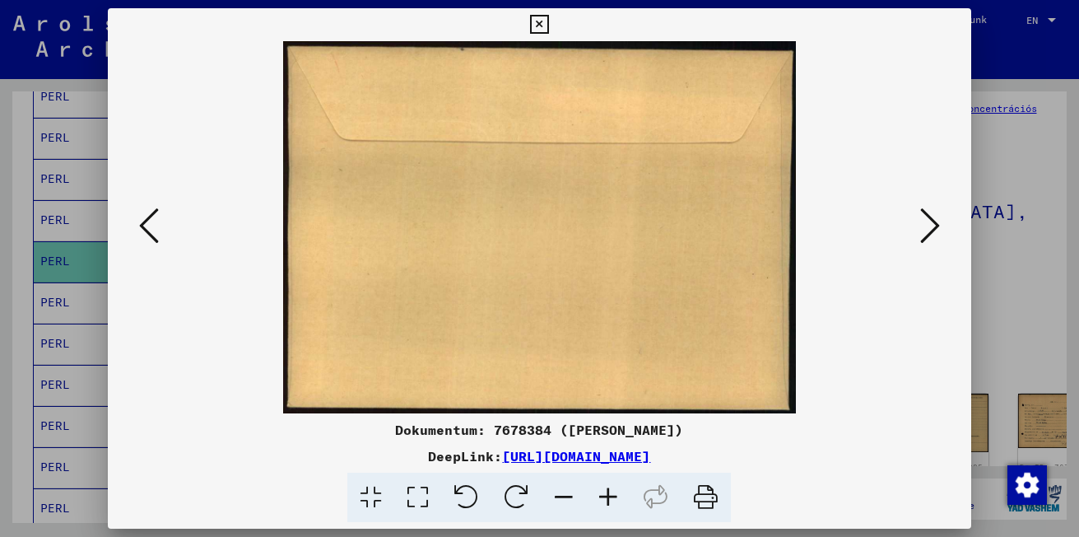
click at [927, 225] on icon at bounding box center [930, 225] width 20 height 39
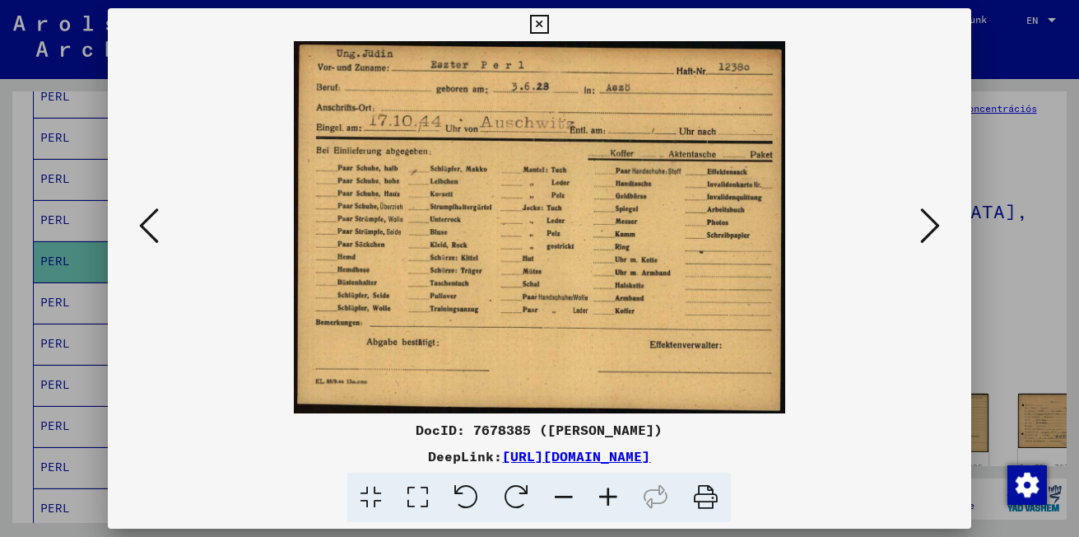
click at [927, 225] on icon at bounding box center [930, 225] width 20 height 39
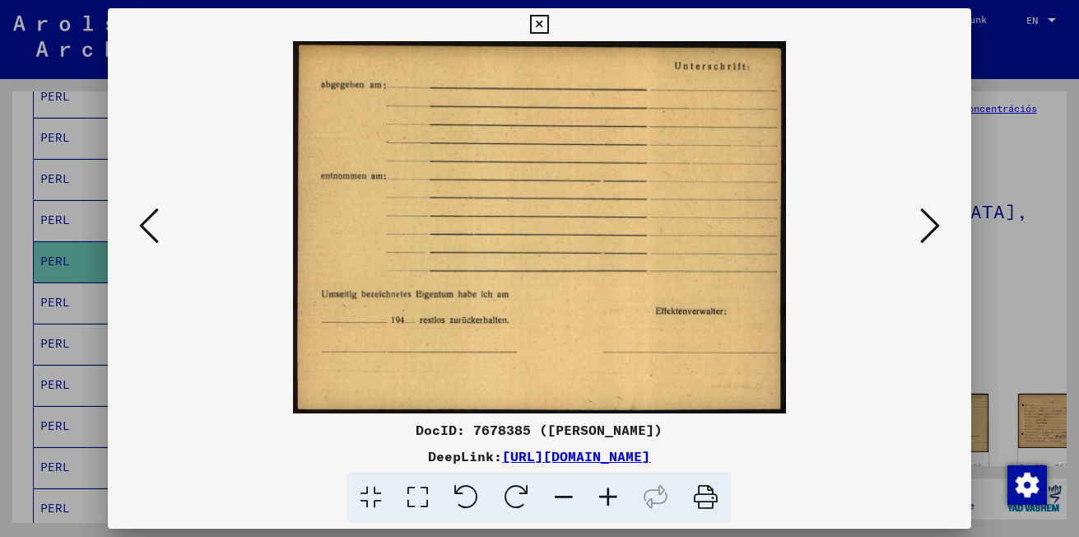
click at [927, 225] on icon at bounding box center [930, 225] width 20 height 39
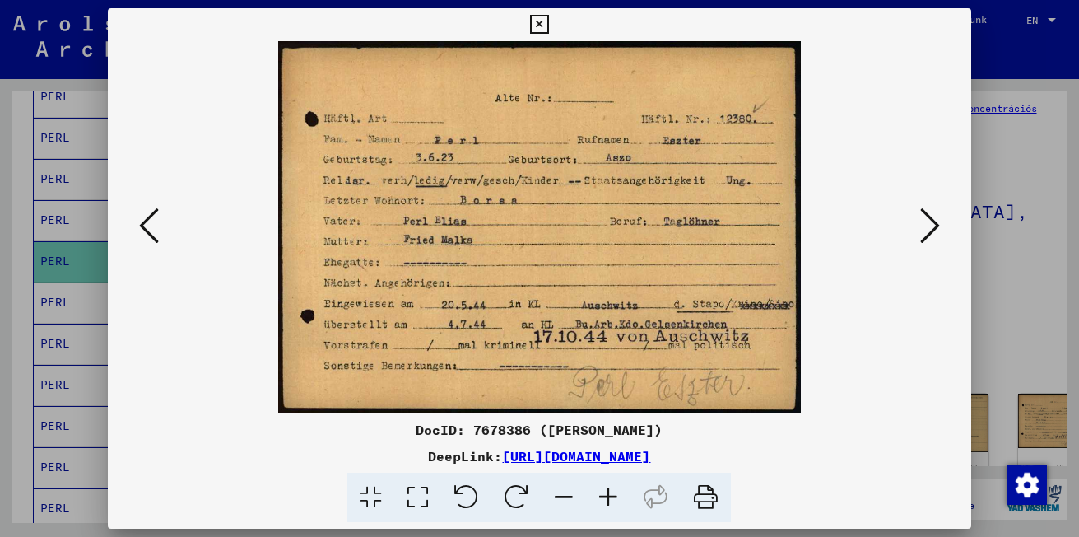
click at [941, 225] on button at bounding box center [930, 226] width 30 height 47
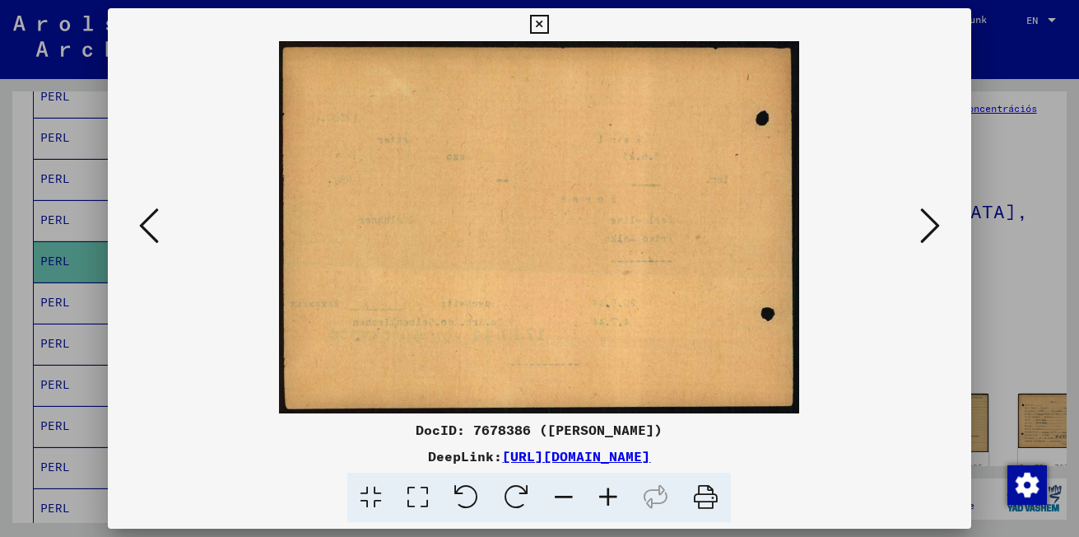
click at [941, 225] on button at bounding box center [930, 226] width 30 height 47
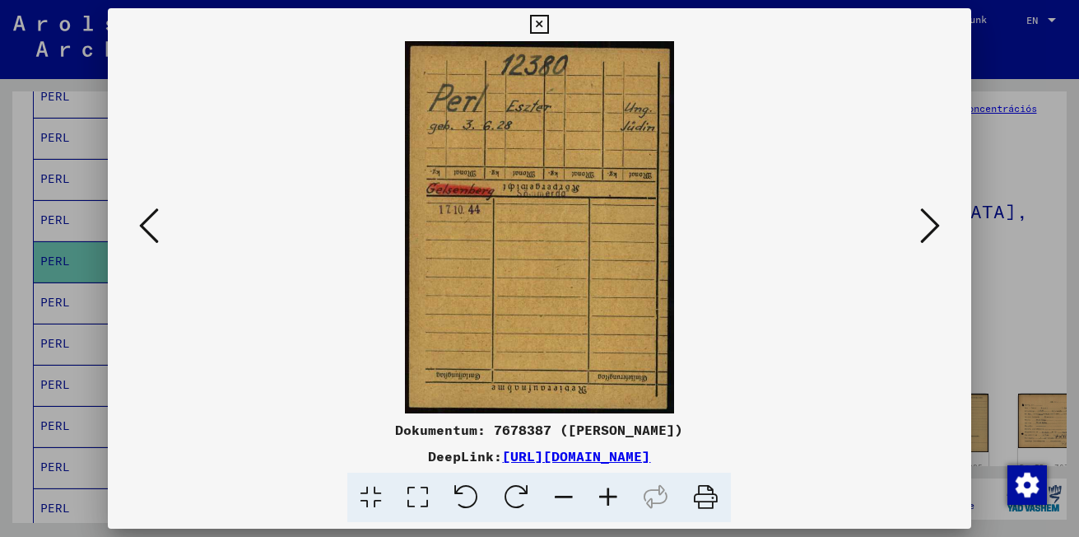
click at [941, 225] on button at bounding box center [930, 226] width 30 height 47
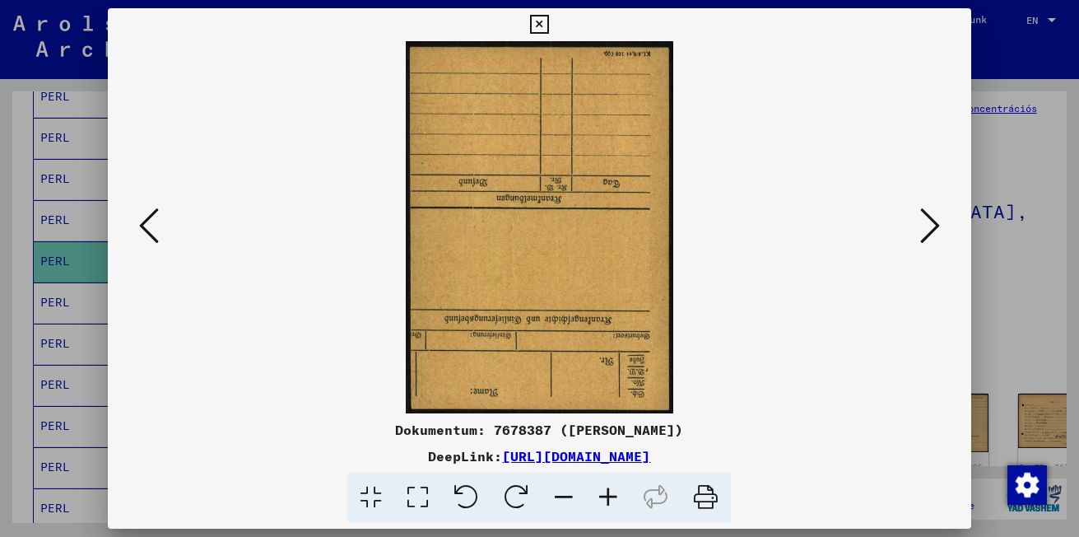
click at [941, 225] on button at bounding box center [930, 226] width 30 height 47
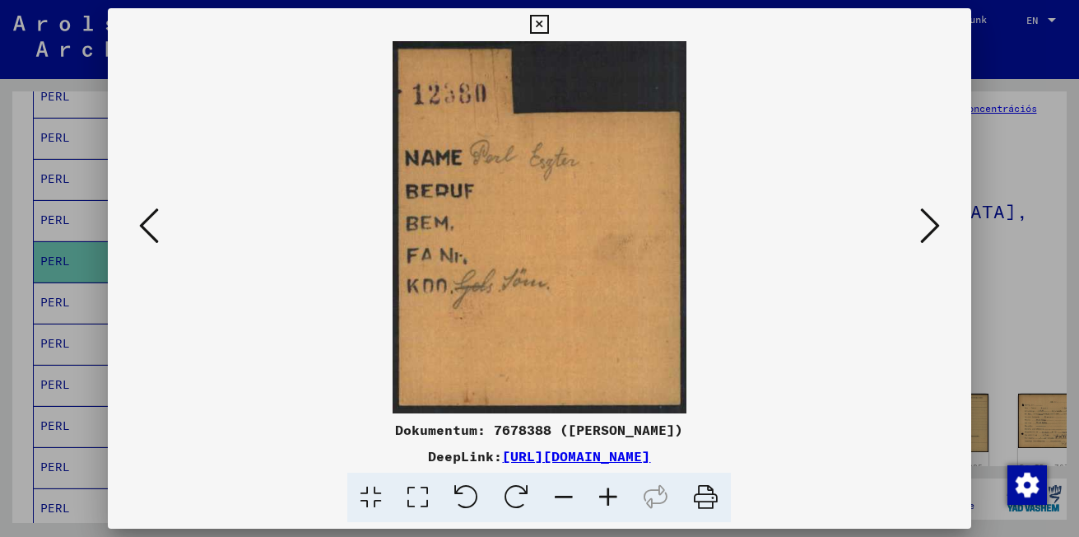
click at [941, 225] on button at bounding box center [930, 226] width 30 height 47
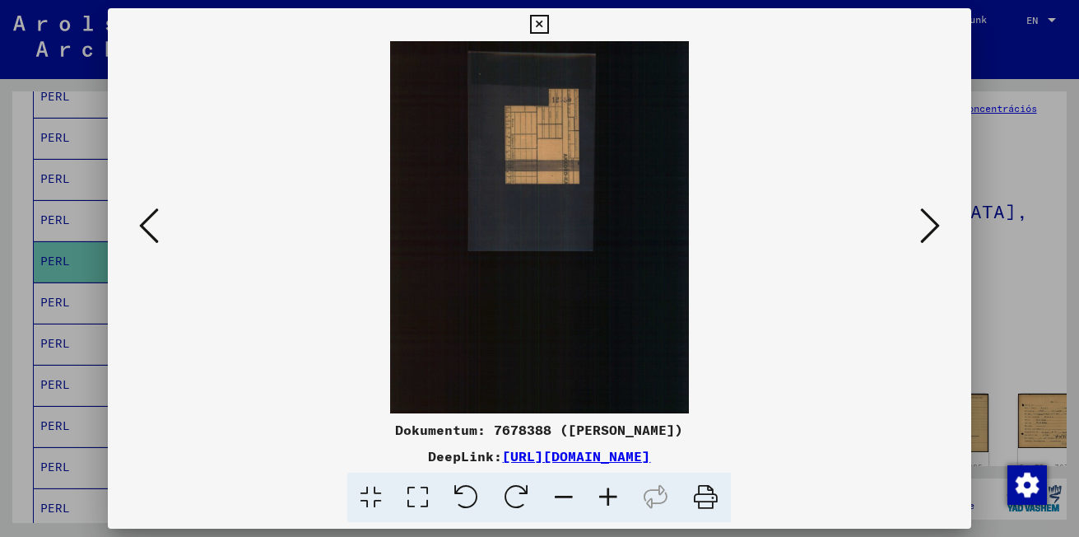
click at [941, 225] on button at bounding box center [930, 226] width 30 height 47
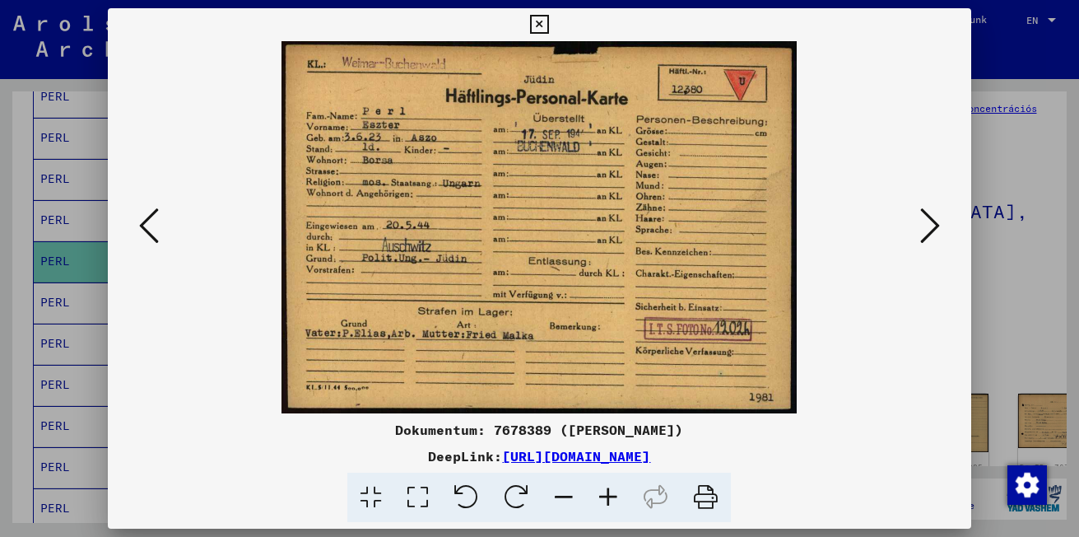
click at [931, 225] on icon at bounding box center [930, 225] width 20 height 39
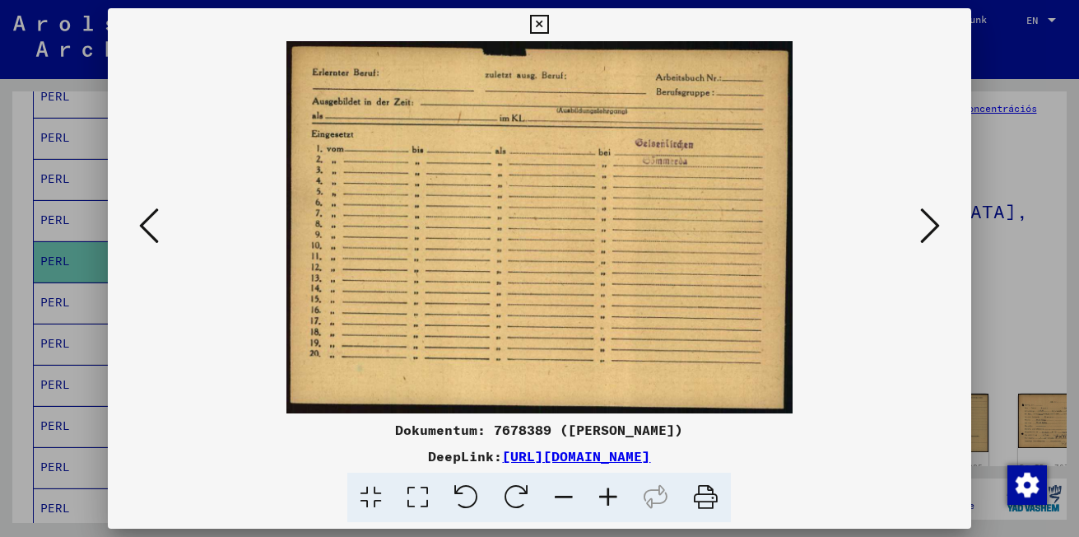
click at [931, 225] on icon at bounding box center [930, 225] width 20 height 39
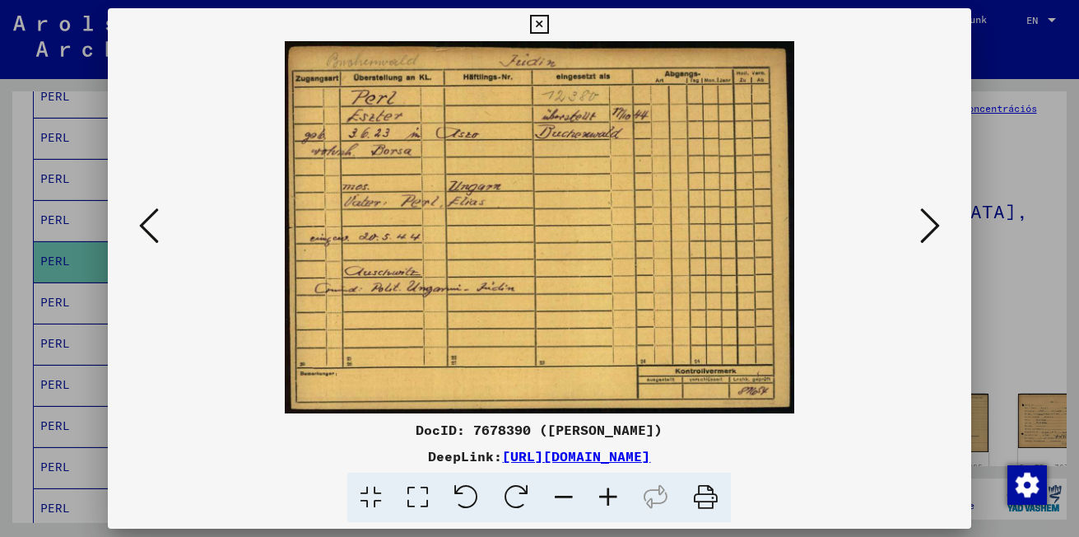
click at [931, 225] on icon at bounding box center [930, 225] width 20 height 39
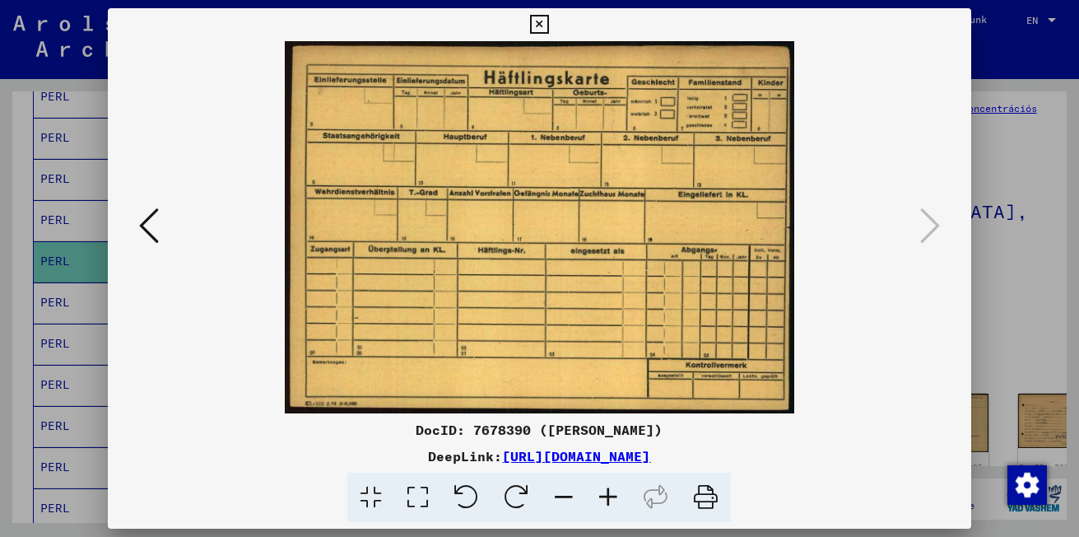
click at [542, 22] on icon at bounding box center [539, 25] width 19 height 20
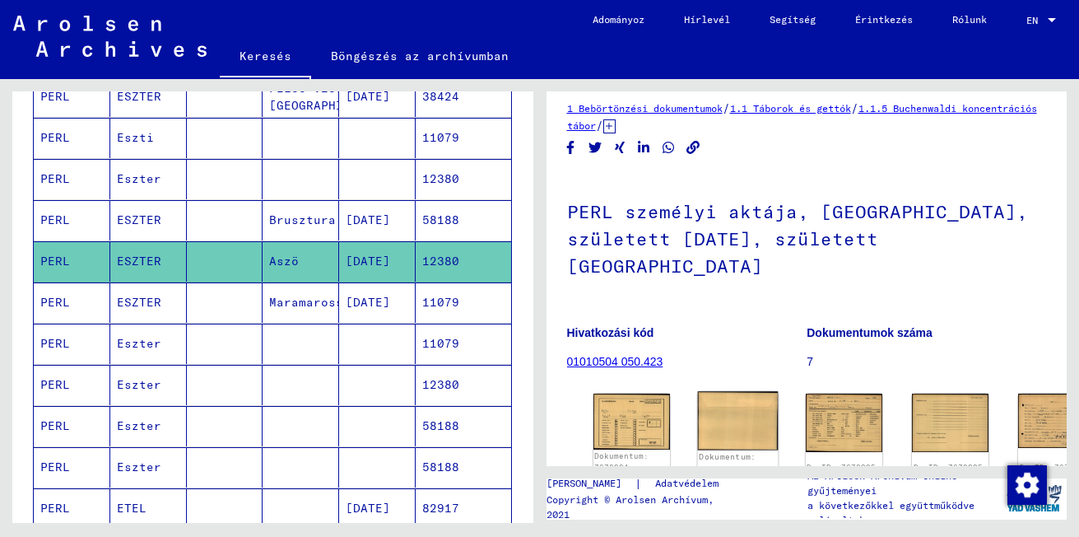
click at [698, 391] on img at bounding box center [737, 420] width 81 height 58
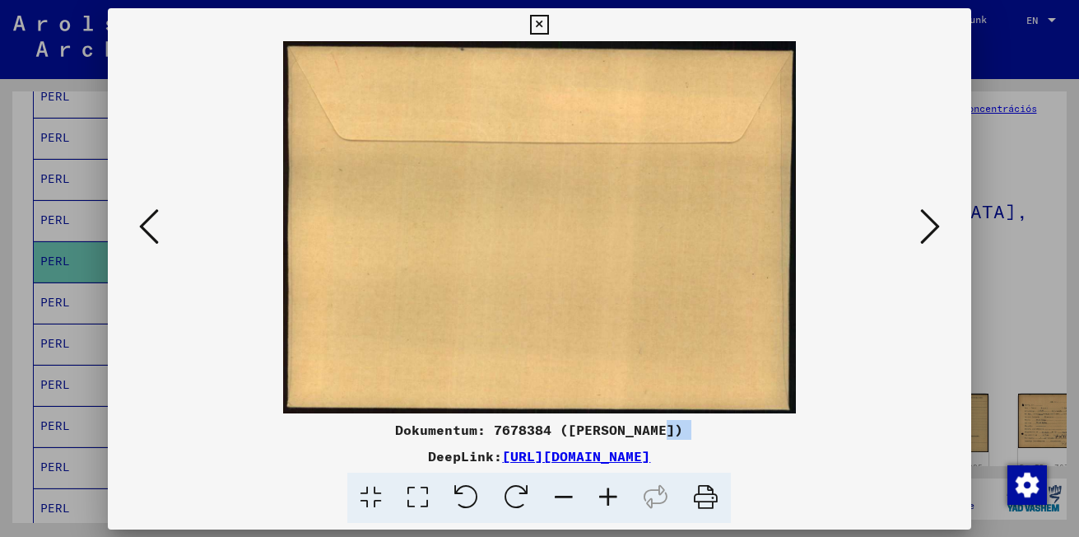
click at [698, 385] on div "Dokumentum: 7678384 ([PERSON_NAME]) DeepLink: [URL][DOMAIN_NAME]" at bounding box center [539, 265] width 863 height 514
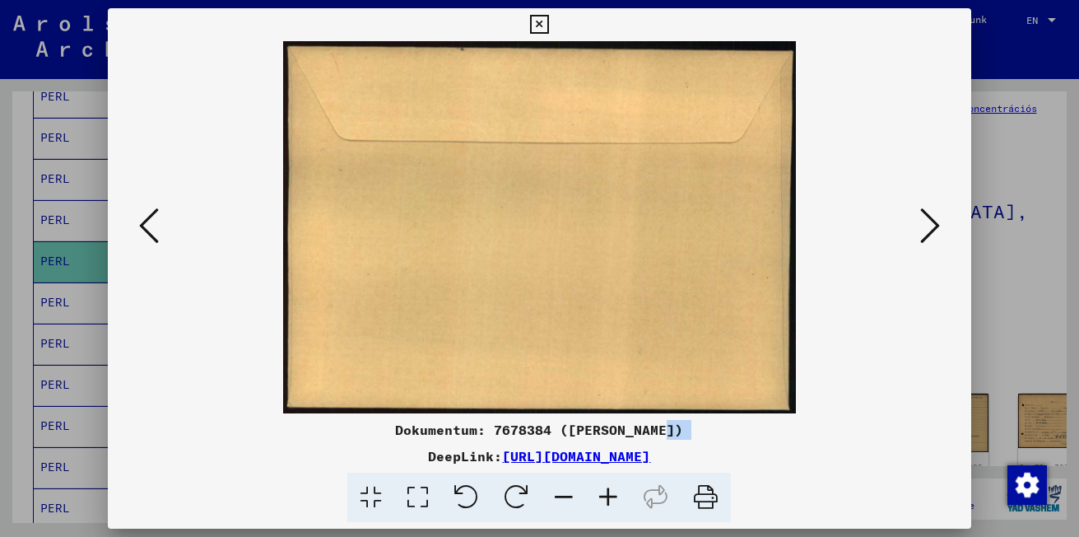
click at [541, 18] on icon at bounding box center [539, 25] width 19 height 20
